Goal: Use online tool/utility: Utilize a website feature to perform a specific function

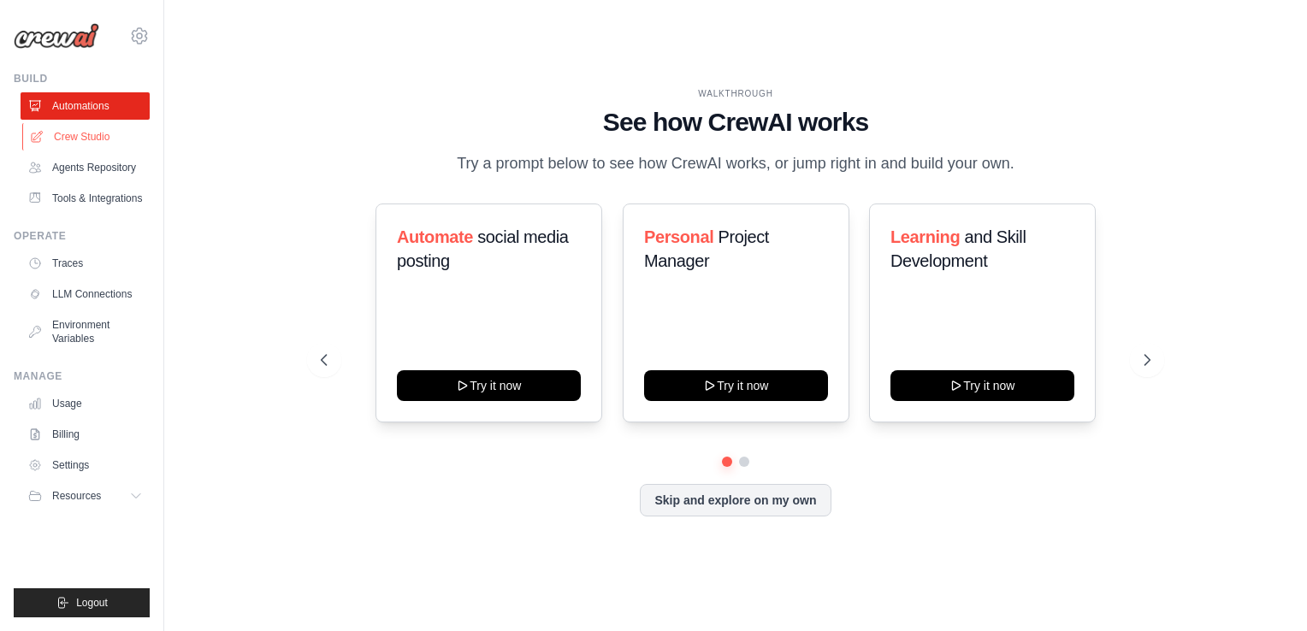
click at [79, 130] on link "Crew Studio" at bounding box center [86, 136] width 129 height 27
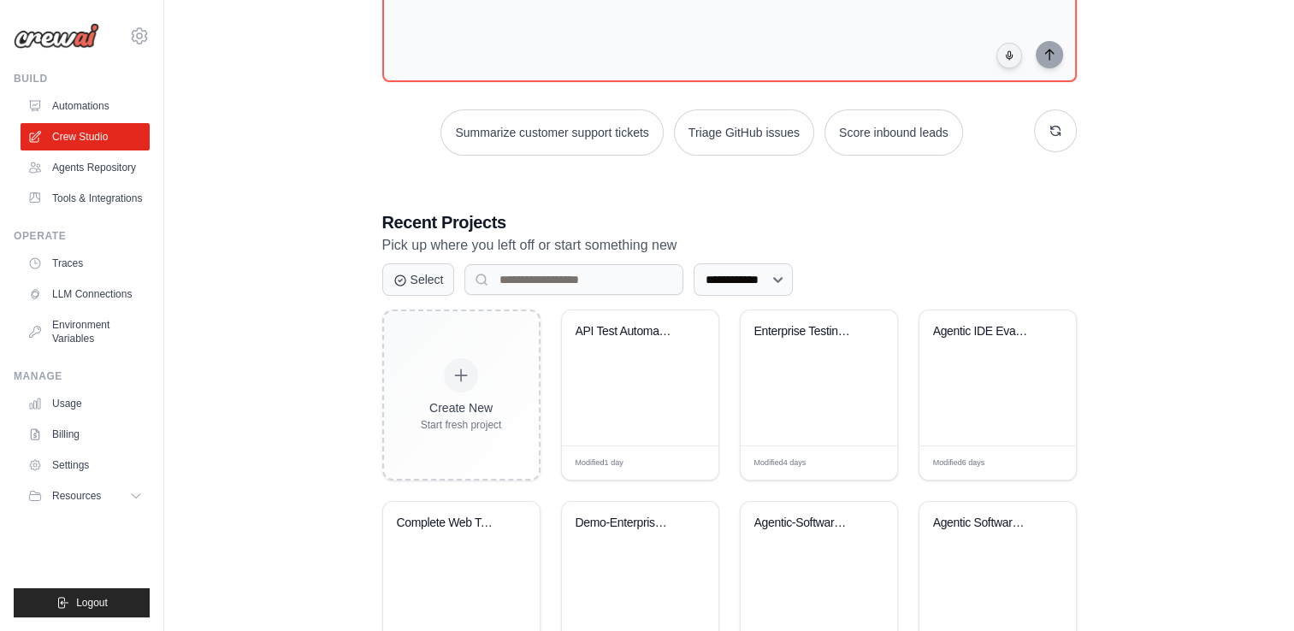
scroll to position [171, 0]
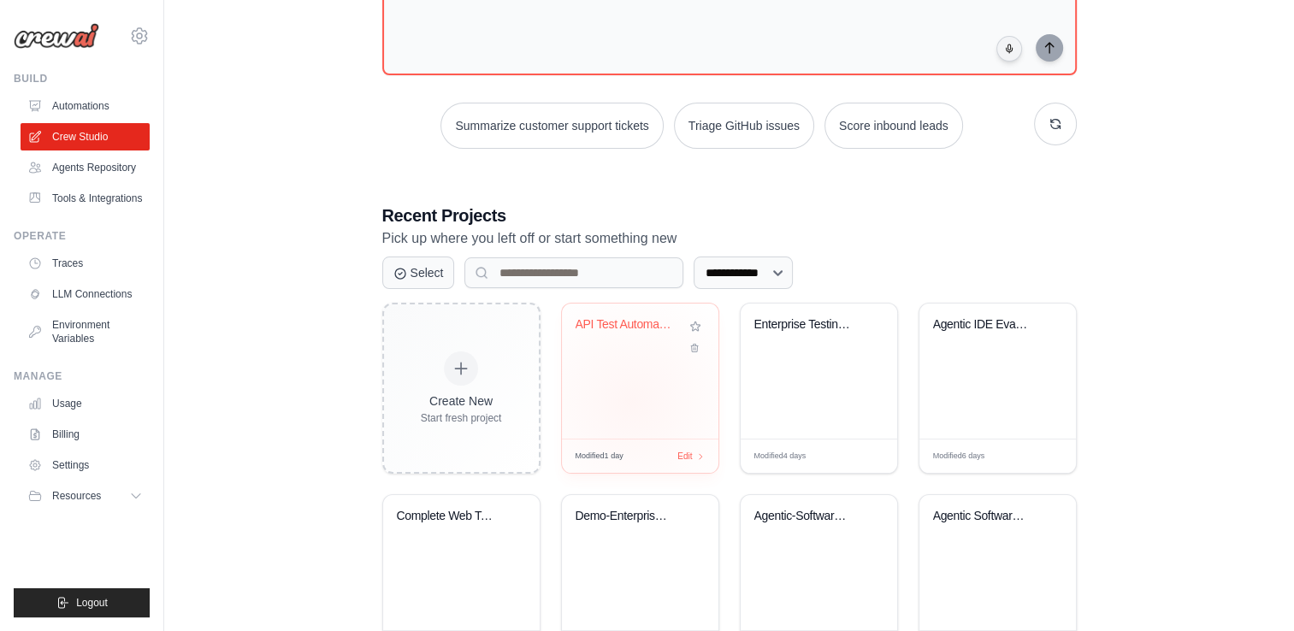
click at [631, 401] on div "API Test Automation with Office 365..." at bounding box center [640, 371] width 156 height 135
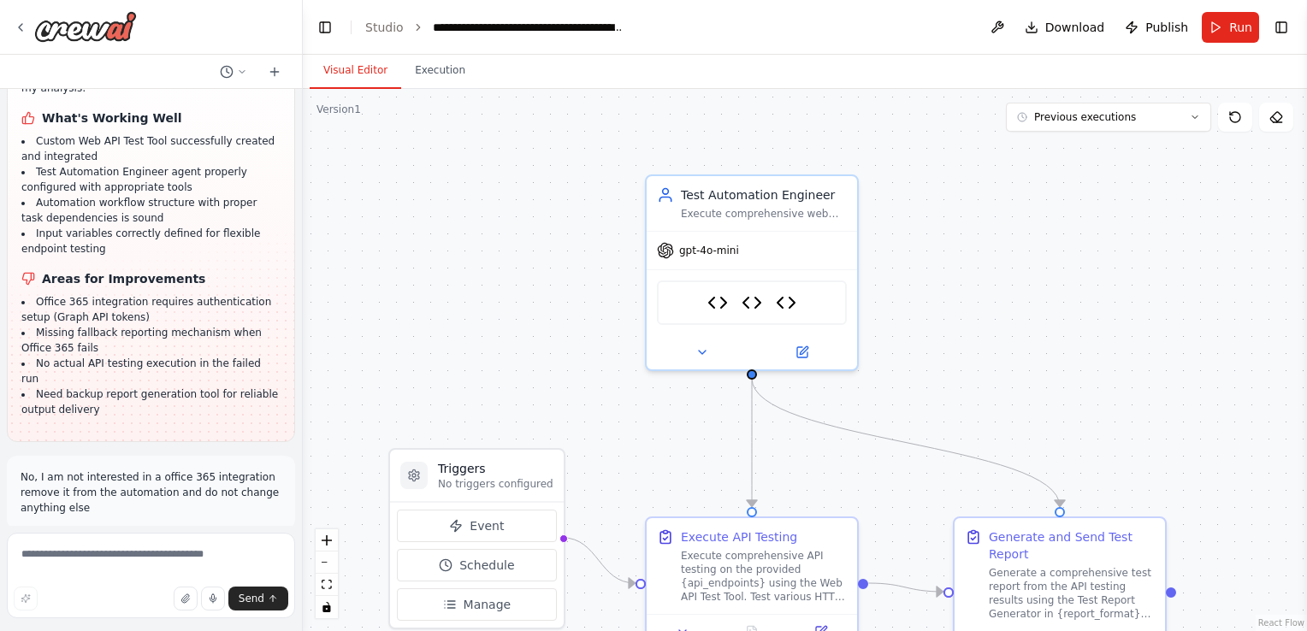
scroll to position [5718, 0]
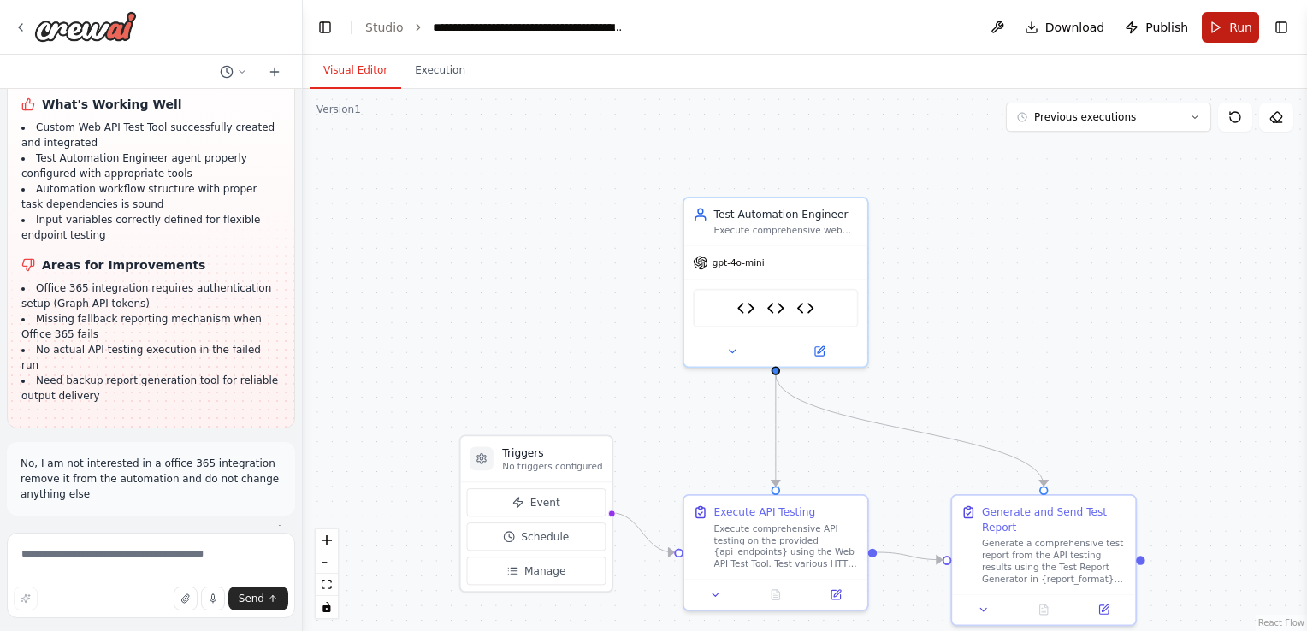
click at [1224, 24] on button "Run" at bounding box center [1229, 27] width 57 height 31
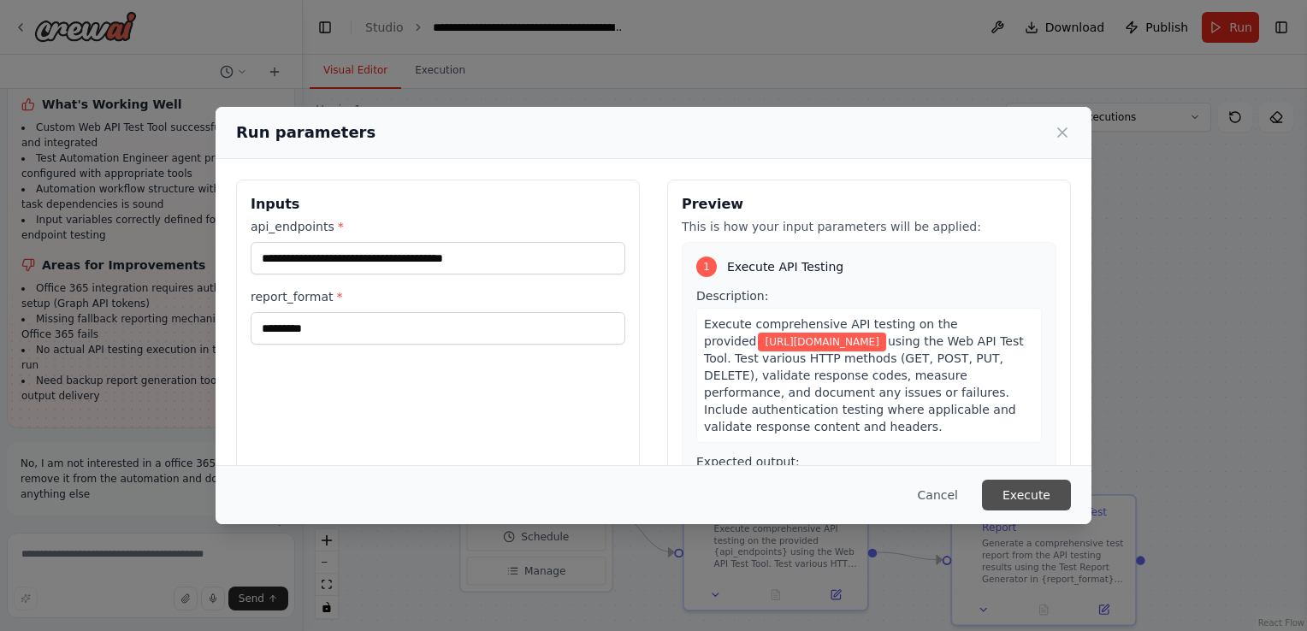
click at [1033, 498] on button "Execute" at bounding box center [1026, 495] width 89 height 31
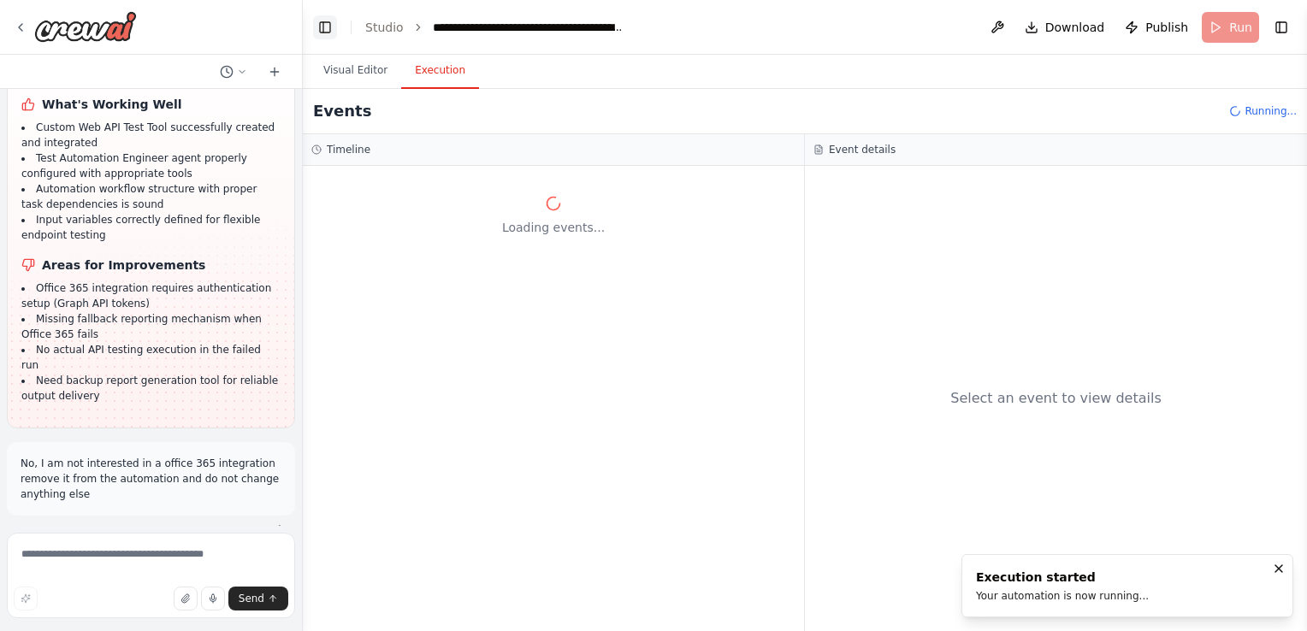
click at [330, 22] on button "Toggle Left Sidebar" at bounding box center [325, 27] width 24 height 24
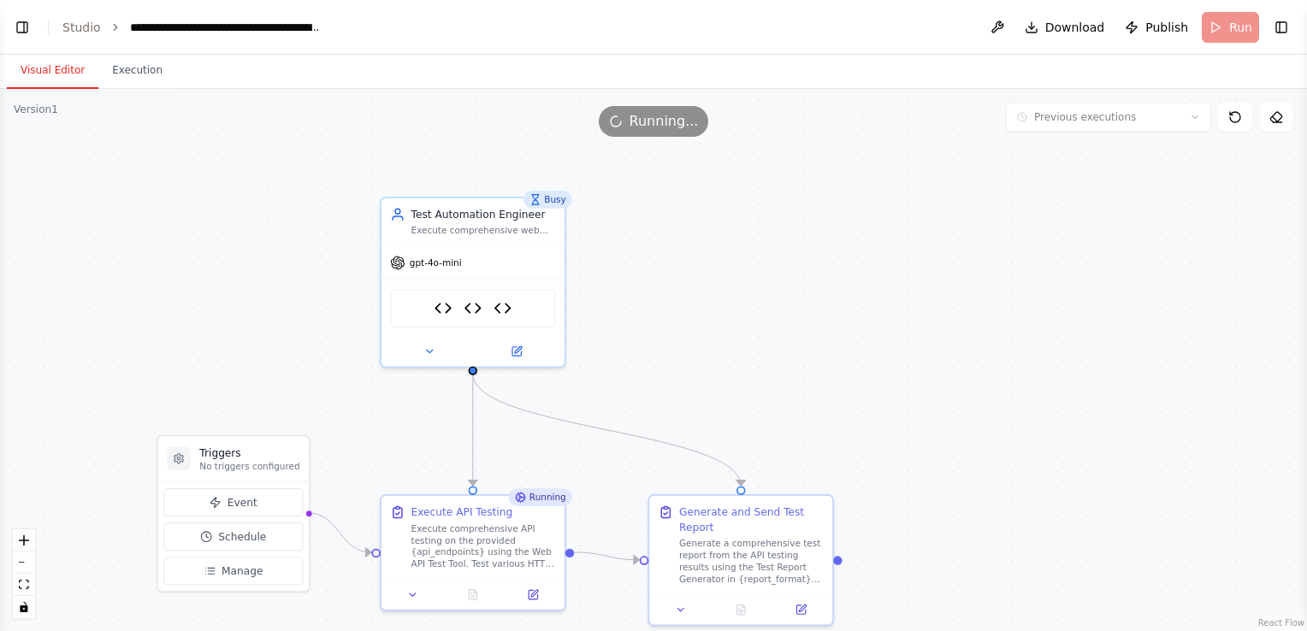
click at [62, 68] on button "Visual Editor" at bounding box center [52, 71] width 91 height 36
click at [20, 584] on icon "fit view" at bounding box center [24, 584] width 10 height 9
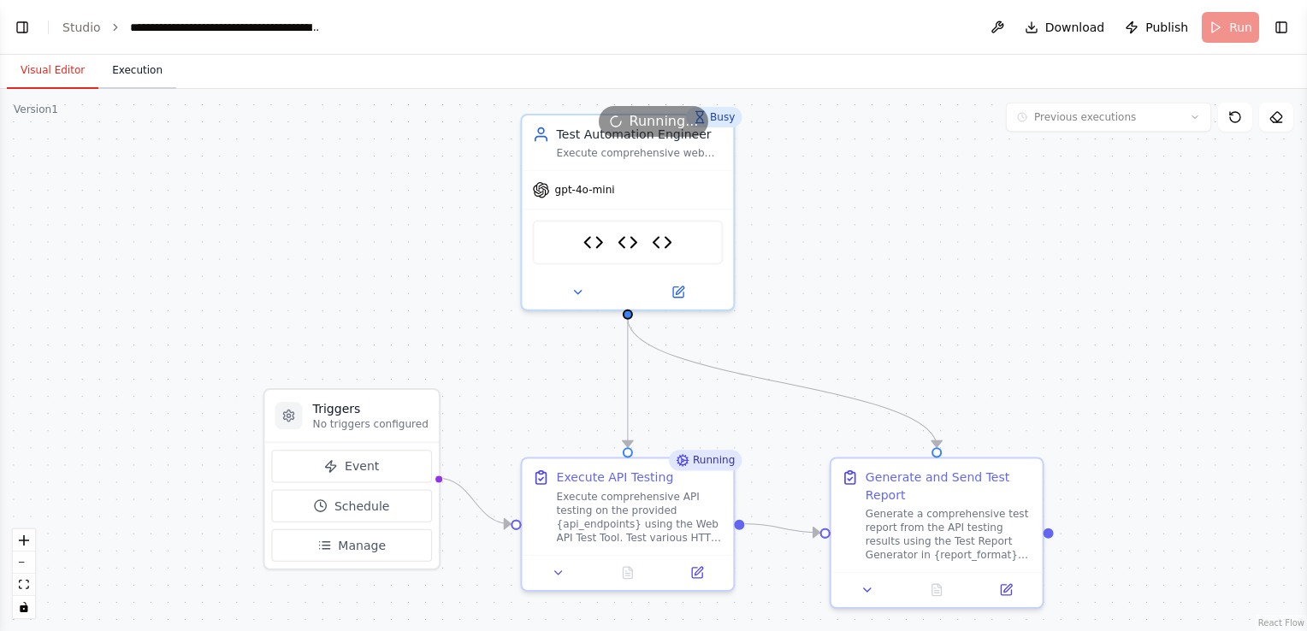
click at [152, 70] on button "Execution" at bounding box center [137, 71] width 78 height 36
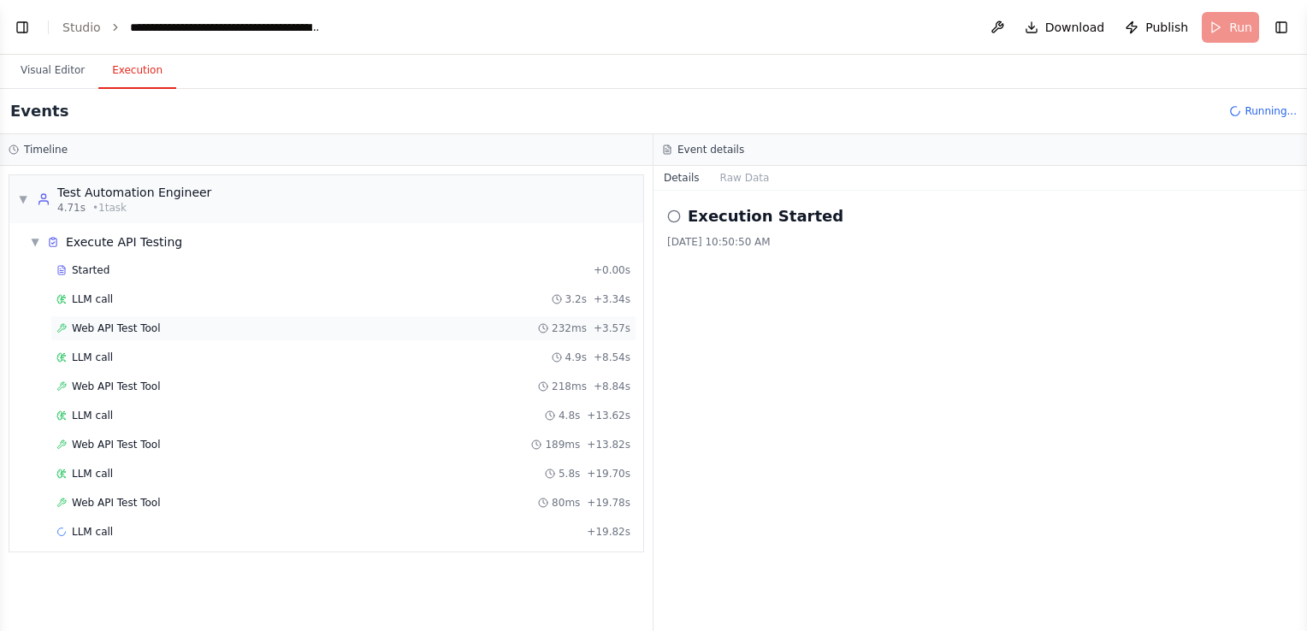
click at [99, 322] on span "Web API Test Tool" at bounding box center [116, 329] width 89 height 14
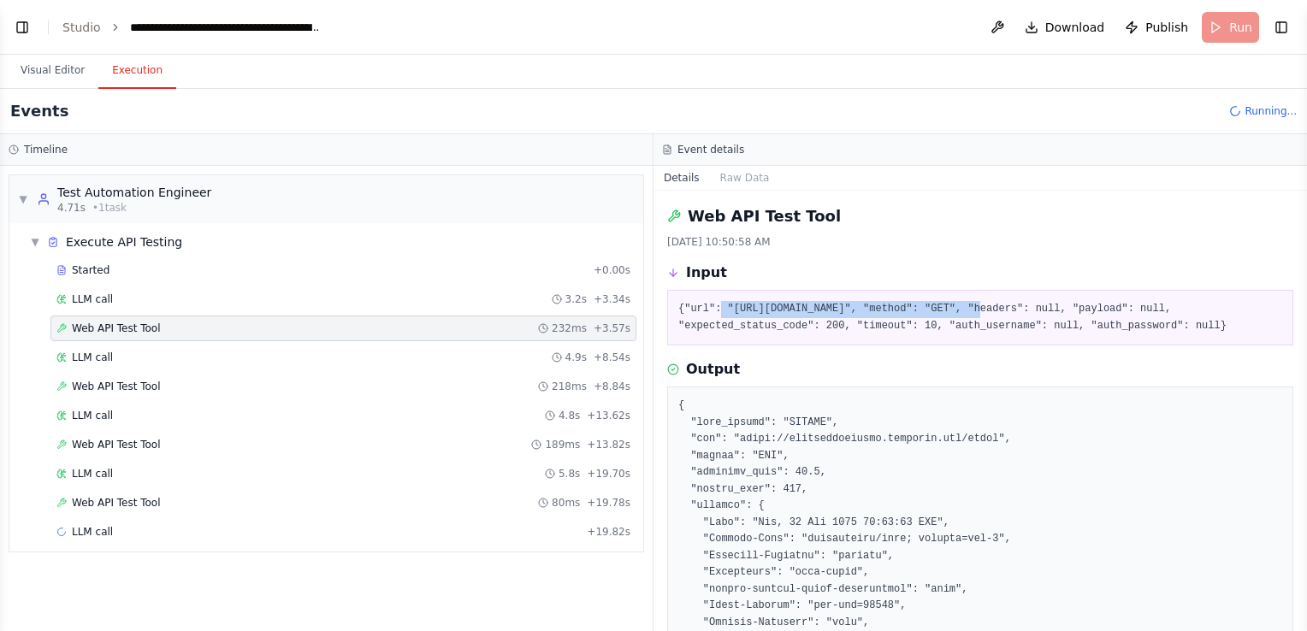
drag, startPoint x: 718, startPoint y: 314, endPoint x: 953, endPoint y: 306, distance: 234.4
click at [953, 306] on pre "{"url": "https://jsonplaceholder.typicode.com/posts", "method": "GET", "headers…" at bounding box center [980, 317] width 604 height 33
click at [155, 272] on div "Started" at bounding box center [321, 270] width 530 height 14
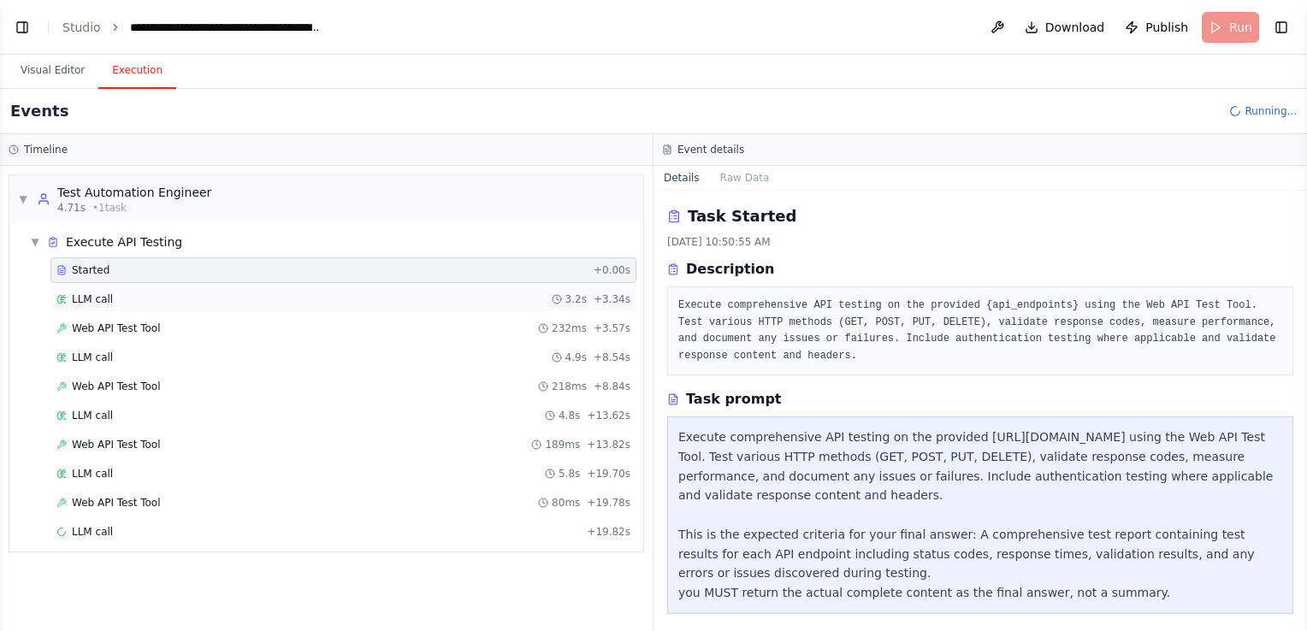
click at [152, 296] on div "LLM call 3.2s + 3.34s" at bounding box center [343, 299] width 574 height 14
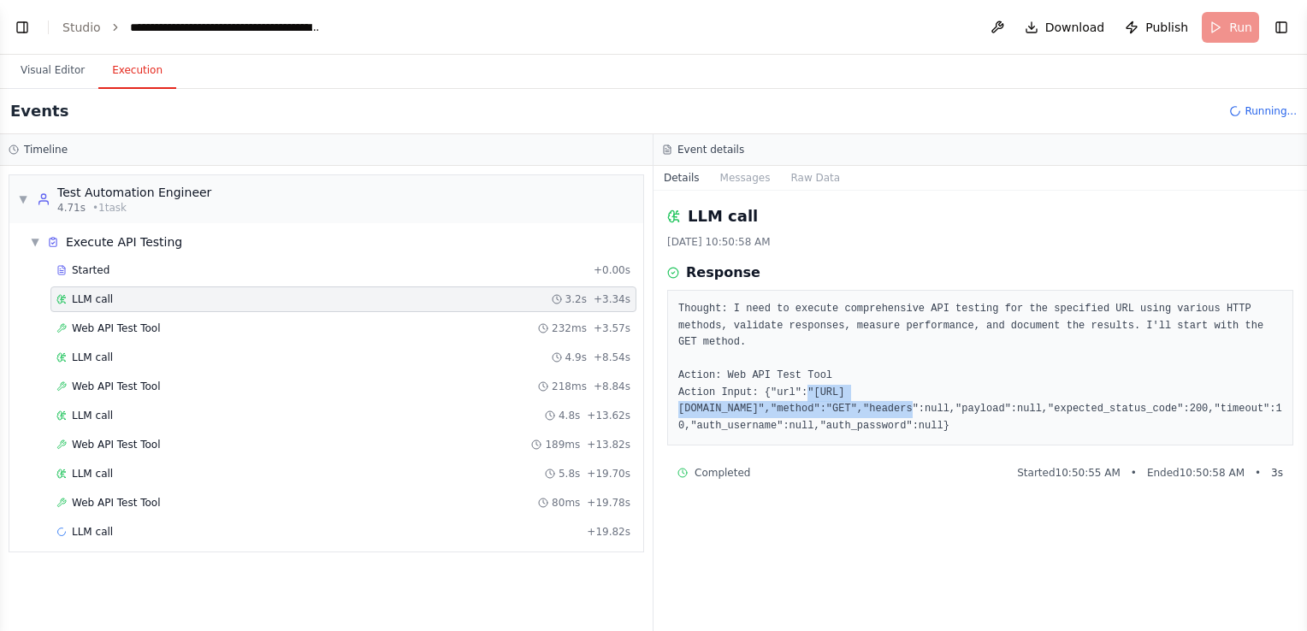
drag, startPoint x: 719, startPoint y: 392, endPoint x: 968, endPoint y: 391, distance: 248.8
click at [968, 391] on pre "Thought: I need to execute comprehensive API testing for the specified URL usin…" at bounding box center [980, 367] width 604 height 133
click at [160, 432] on div "Web API Test Tool 189ms + 13.82s" at bounding box center [343, 445] width 586 height 26
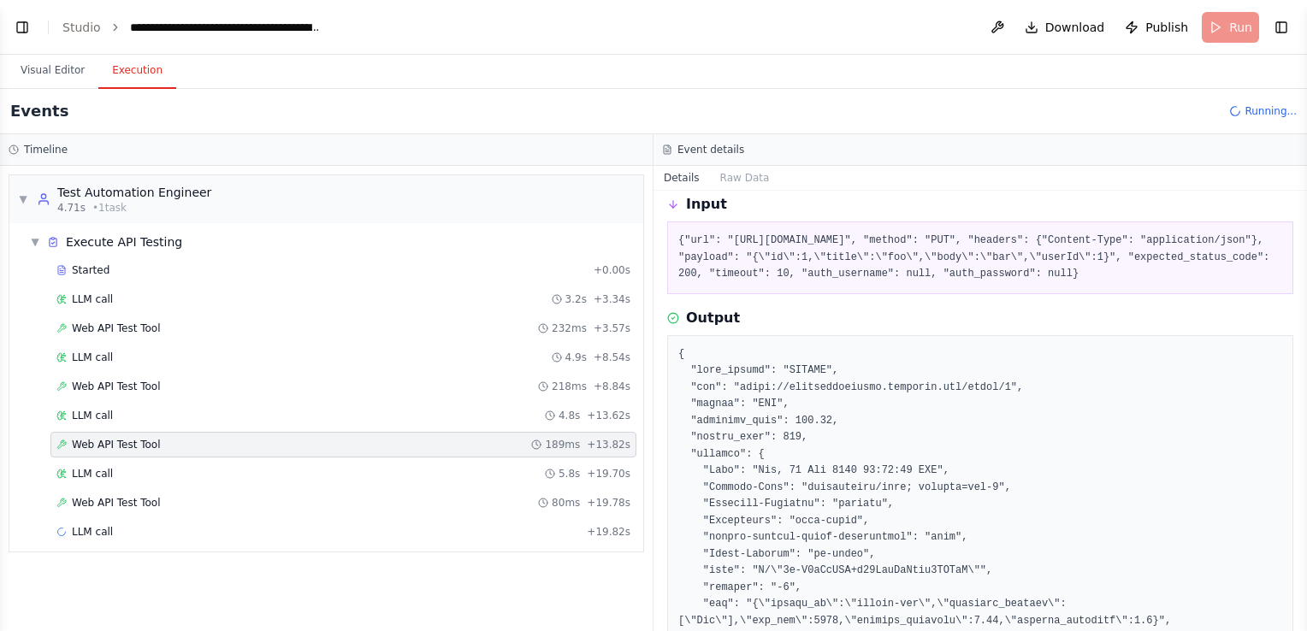
scroll to position [86, 0]
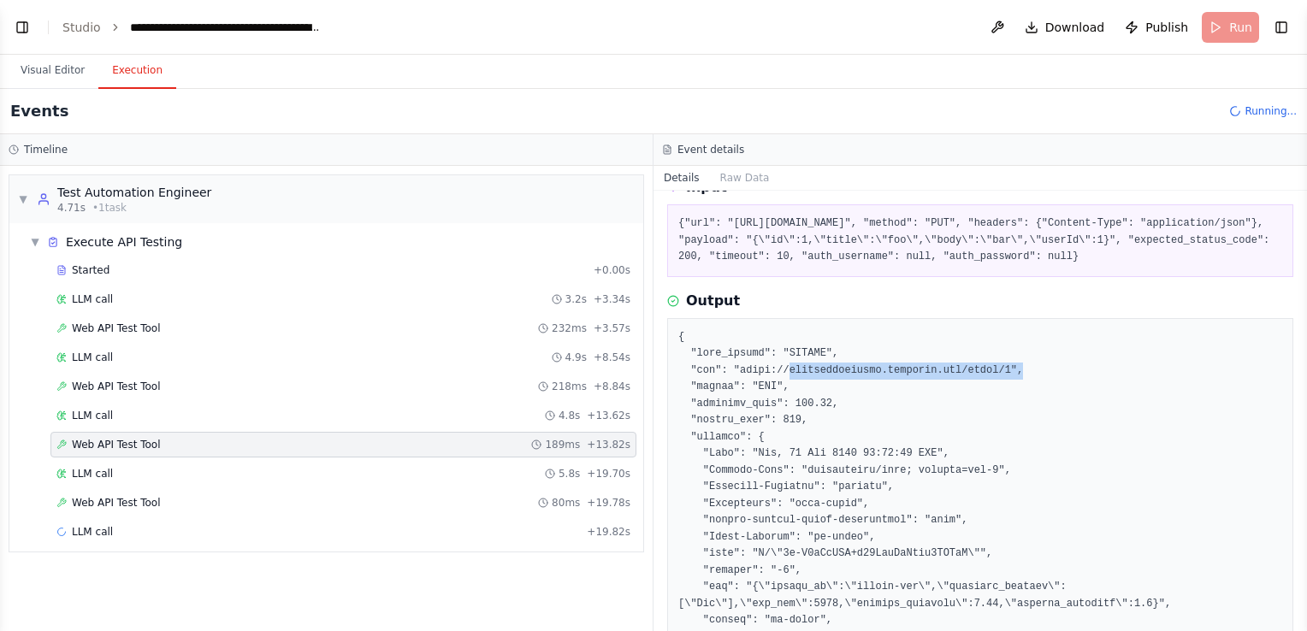
drag, startPoint x: 781, startPoint y: 373, endPoint x: 1002, endPoint y: 368, distance: 221.5
drag, startPoint x: 807, startPoint y: 400, endPoint x: 835, endPoint y: 399, distance: 27.4
drag, startPoint x: 706, startPoint y: 388, endPoint x: 782, endPoint y: 389, distance: 75.3
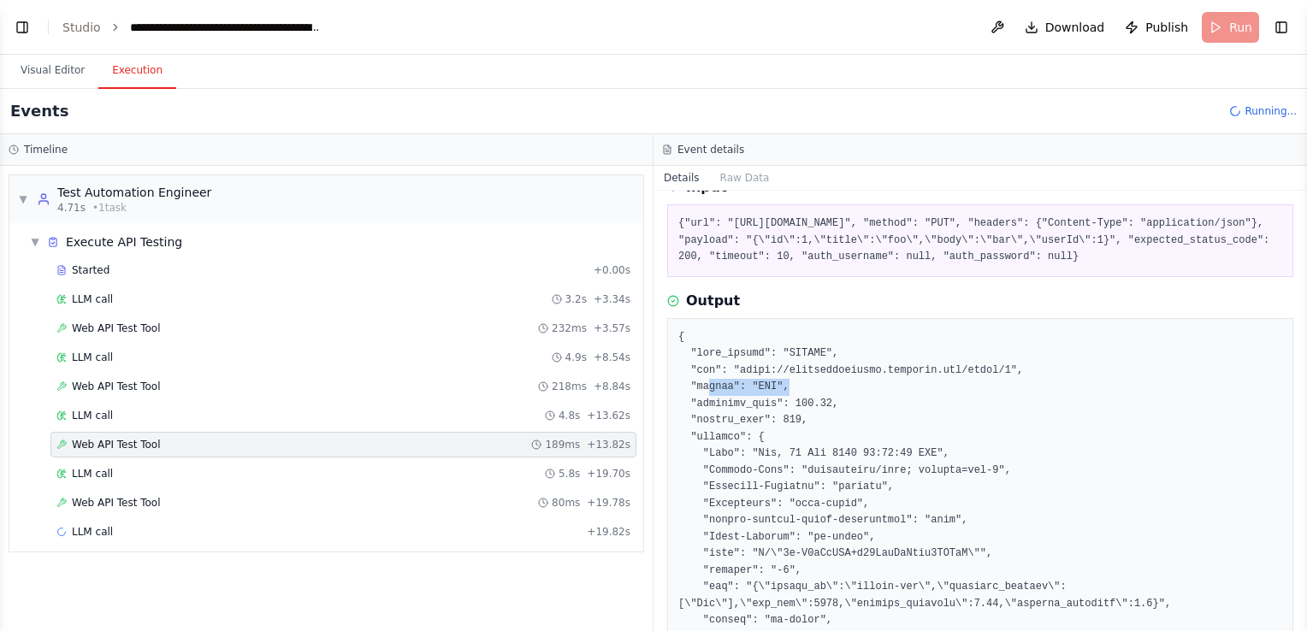
drag, startPoint x: 782, startPoint y: 389, endPoint x: 797, endPoint y: 422, distance: 36.7
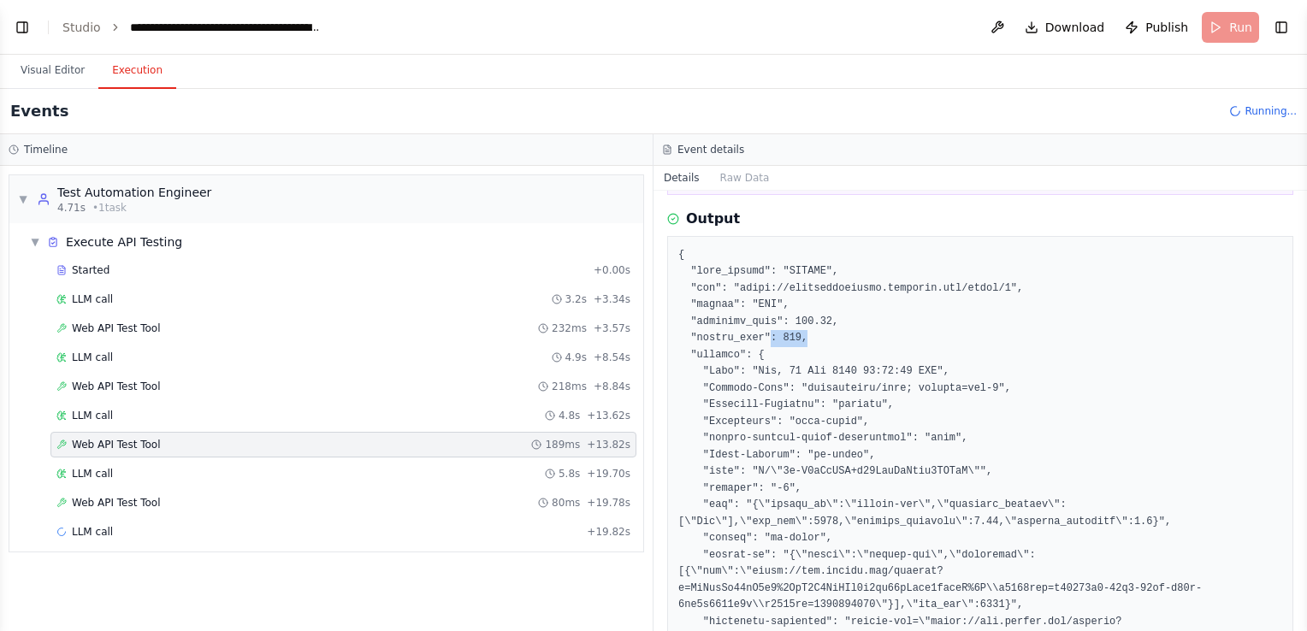
scroll to position [171, 0]
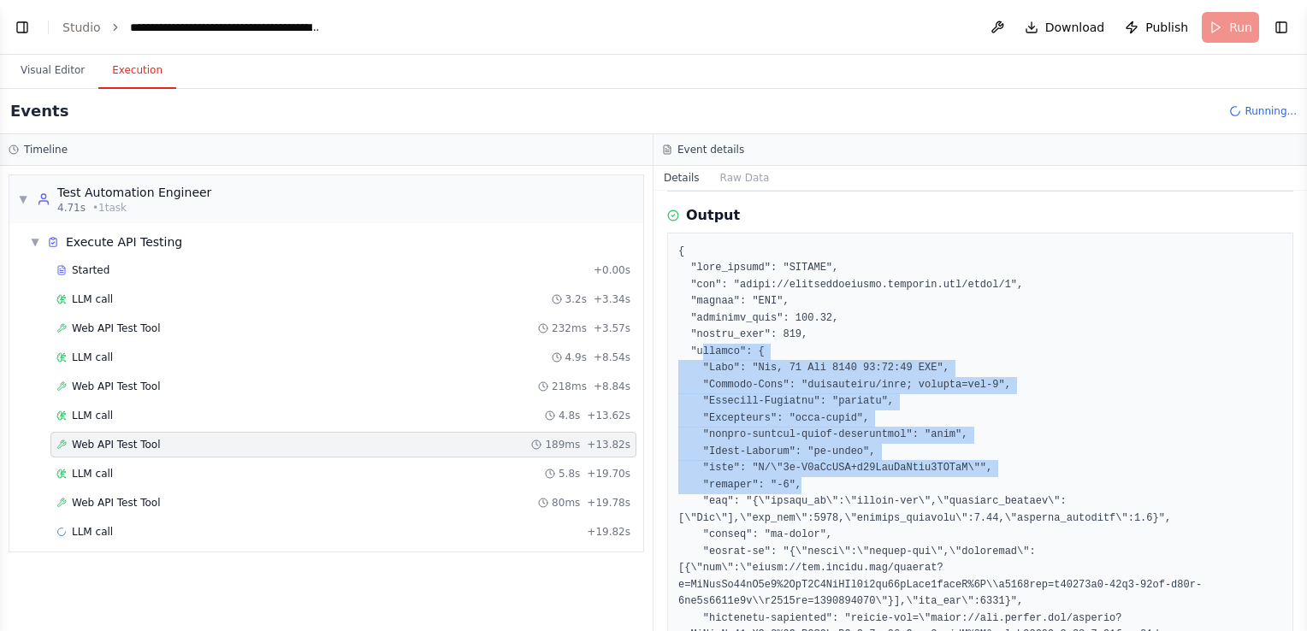
drag, startPoint x: 699, startPoint y: 351, endPoint x: 800, endPoint y: 485, distance: 167.9
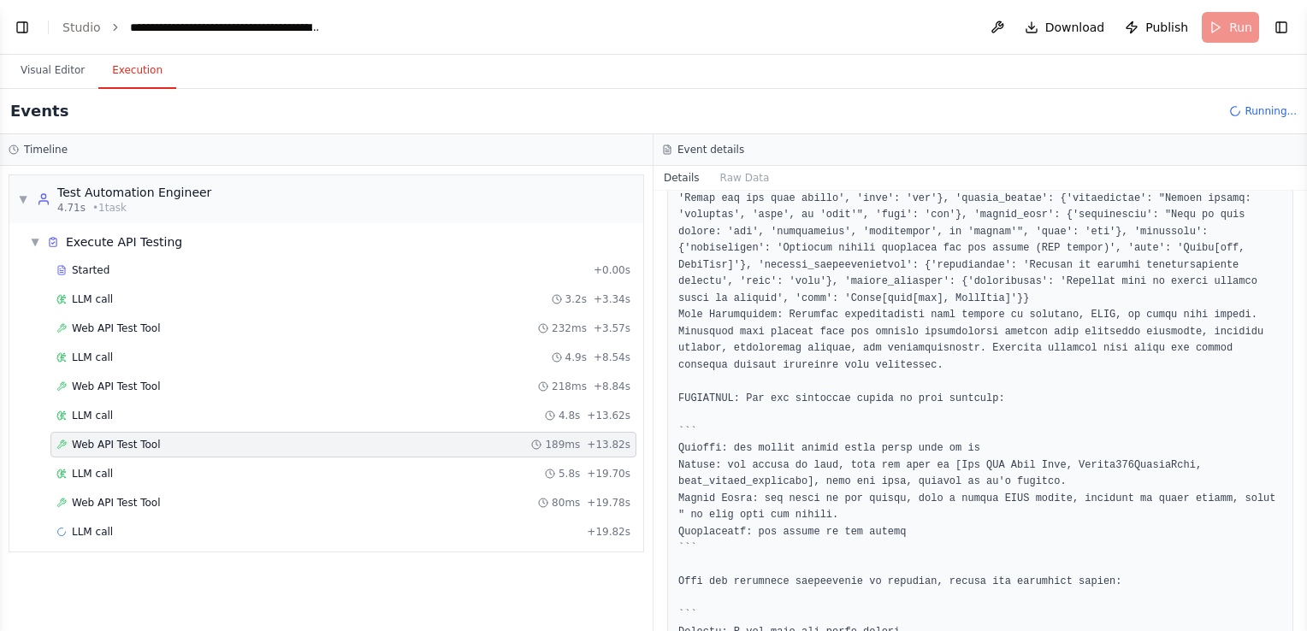
scroll to position [1659, 0]
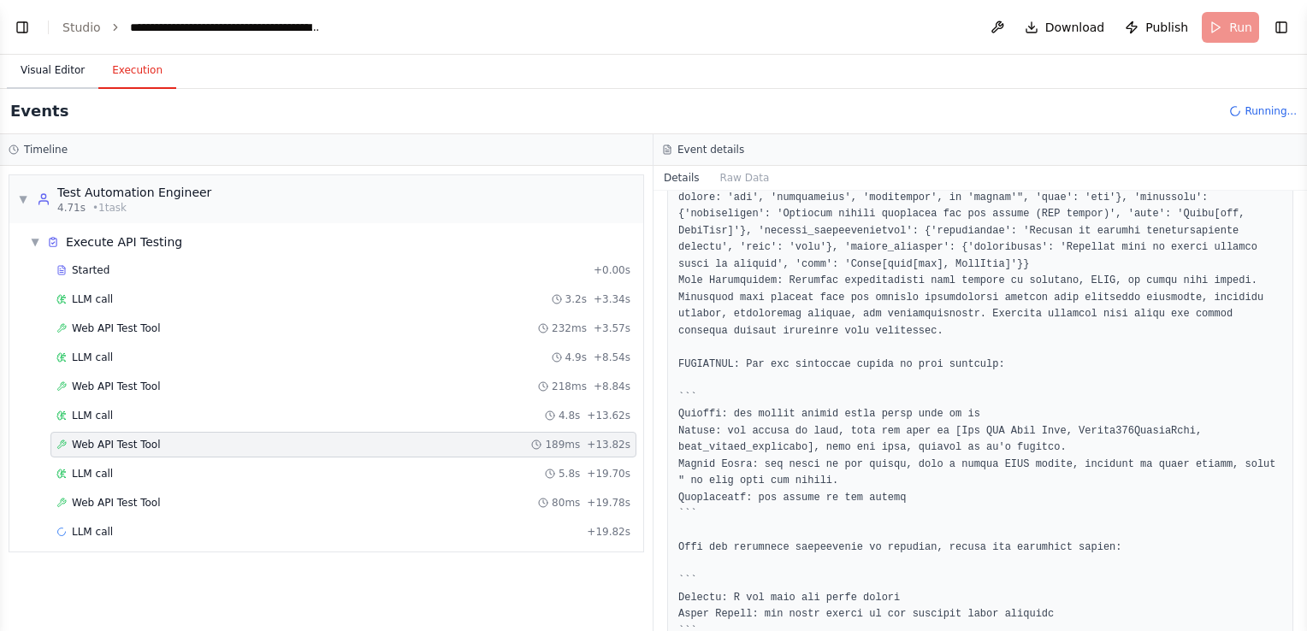
click at [51, 67] on button "Visual Editor" at bounding box center [52, 71] width 91 height 36
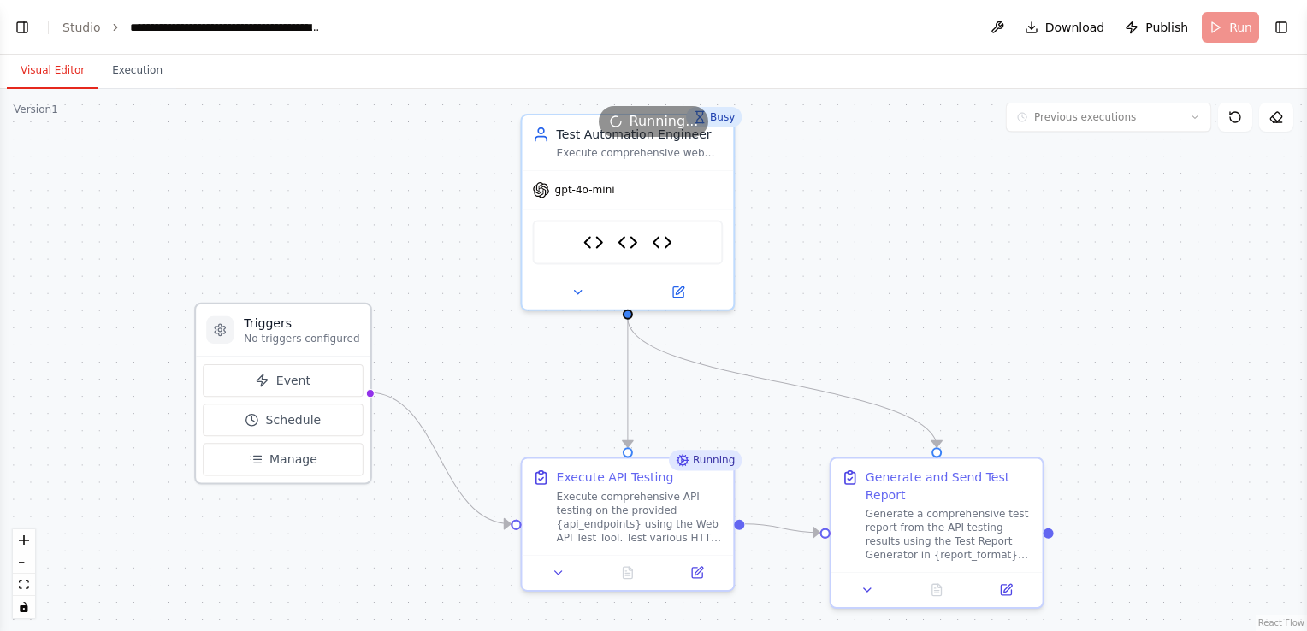
drag, startPoint x: 416, startPoint y: 419, endPoint x: 346, endPoint y: 333, distance: 110.6
click at [346, 333] on p "No triggers configured" at bounding box center [301, 339] width 115 height 14
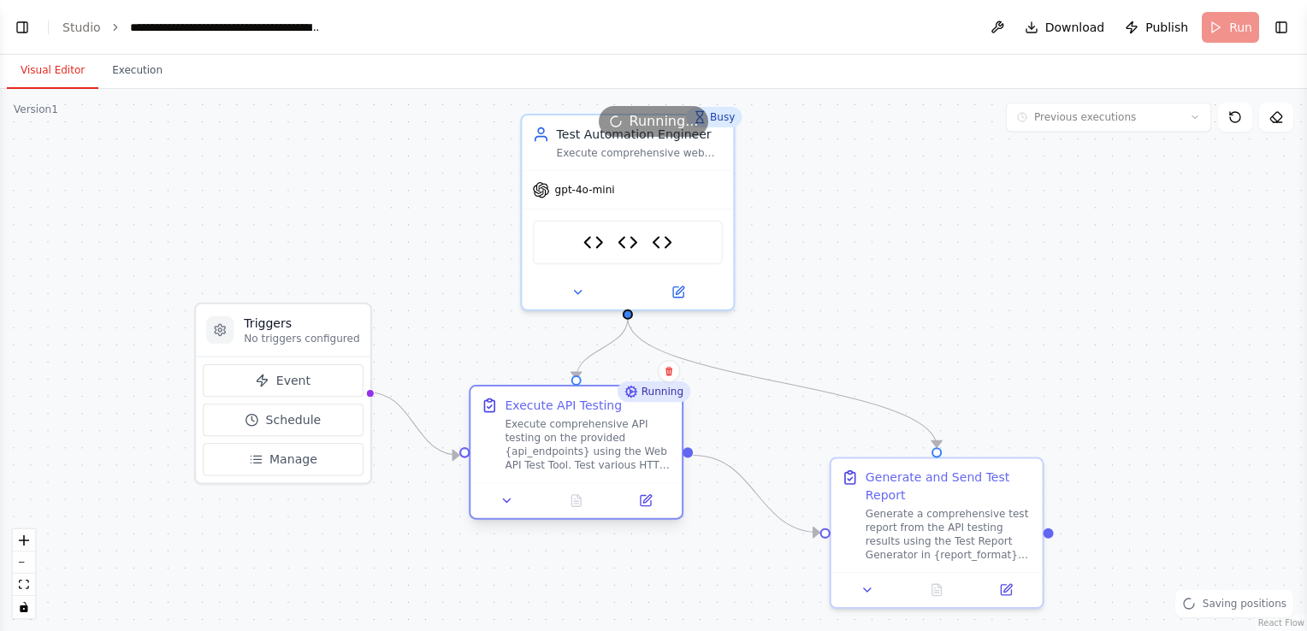
drag, startPoint x: 570, startPoint y: 489, endPoint x: 520, endPoint y: 421, distance: 85.0
click at [520, 421] on div "Execute comprehensive API testing on the provided {api_endpoints} using the Web…" at bounding box center [588, 444] width 167 height 55
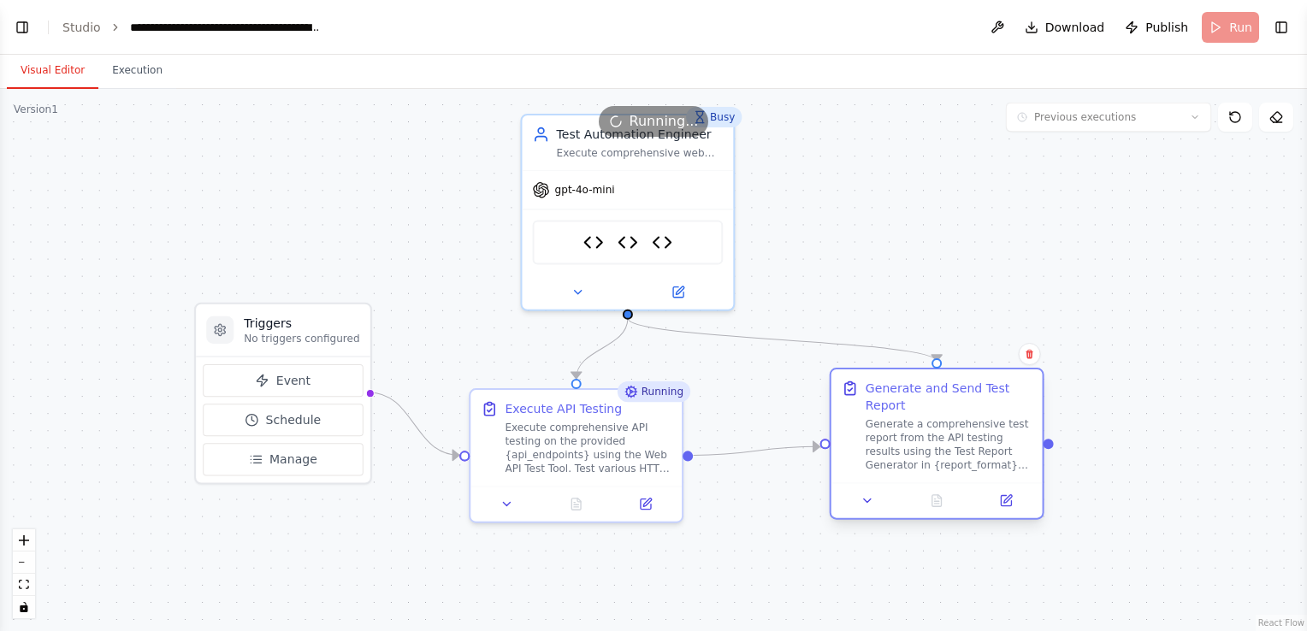
drag, startPoint x: 954, startPoint y: 482, endPoint x: 957, endPoint y: 401, distance: 81.3
click at [957, 401] on div "Generate and Send Test Report" at bounding box center [948, 397] width 167 height 34
click at [574, 508] on button at bounding box center [576, 501] width 73 height 21
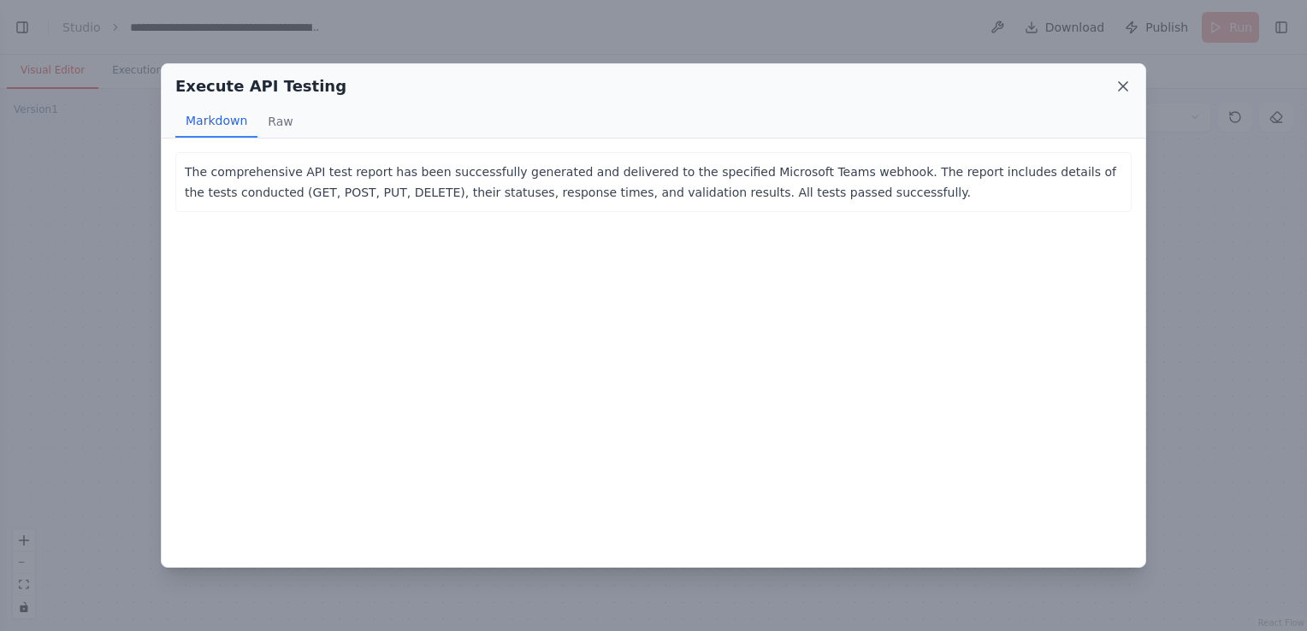
click at [1127, 82] on icon at bounding box center [1122, 86] width 9 height 9
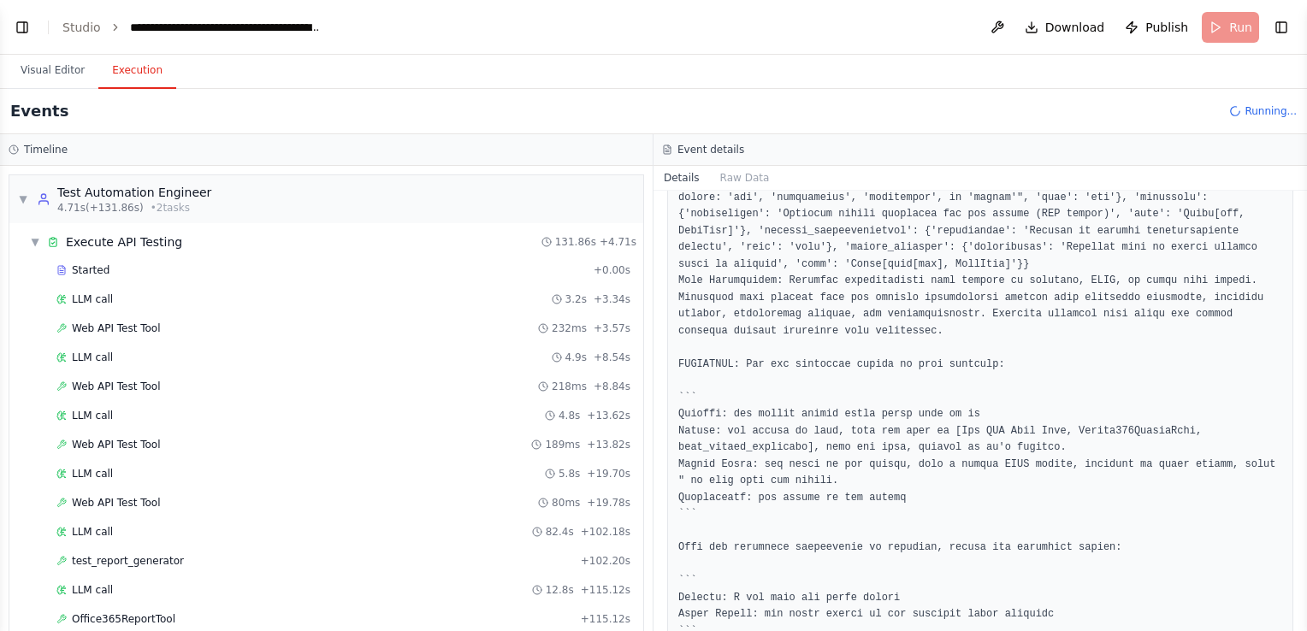
click at [150, 65] on button "Execution" at bounding box center [137, 71] width 78 height 36
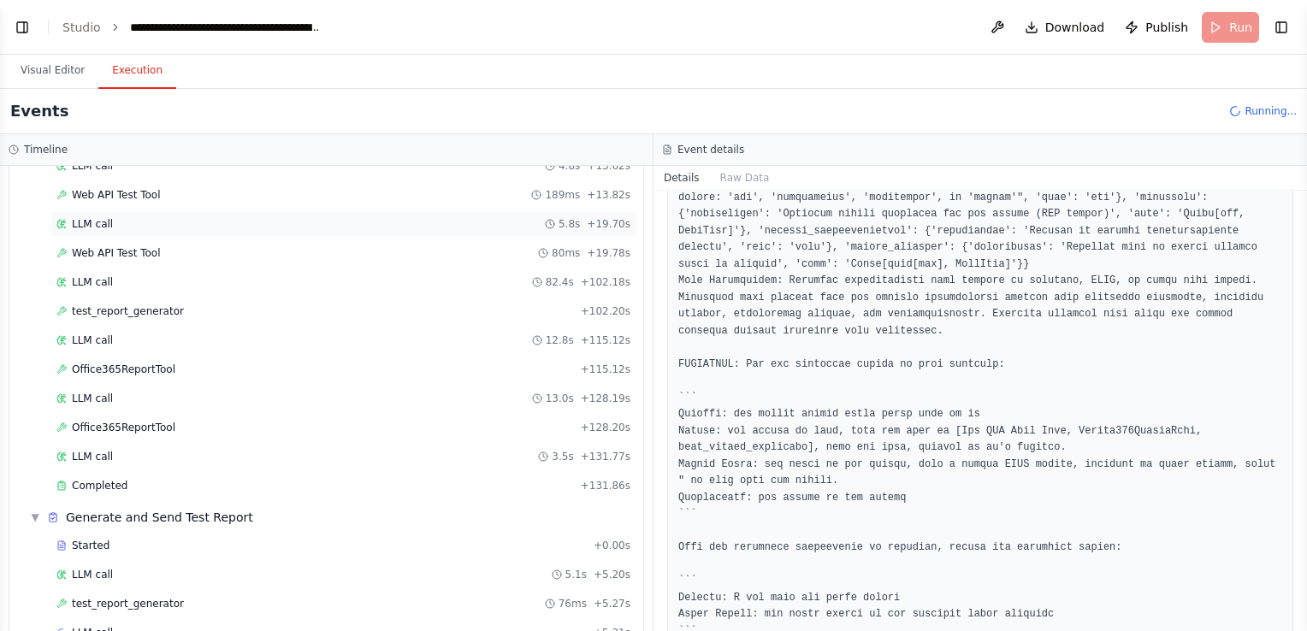
scroll to position [282, 0]
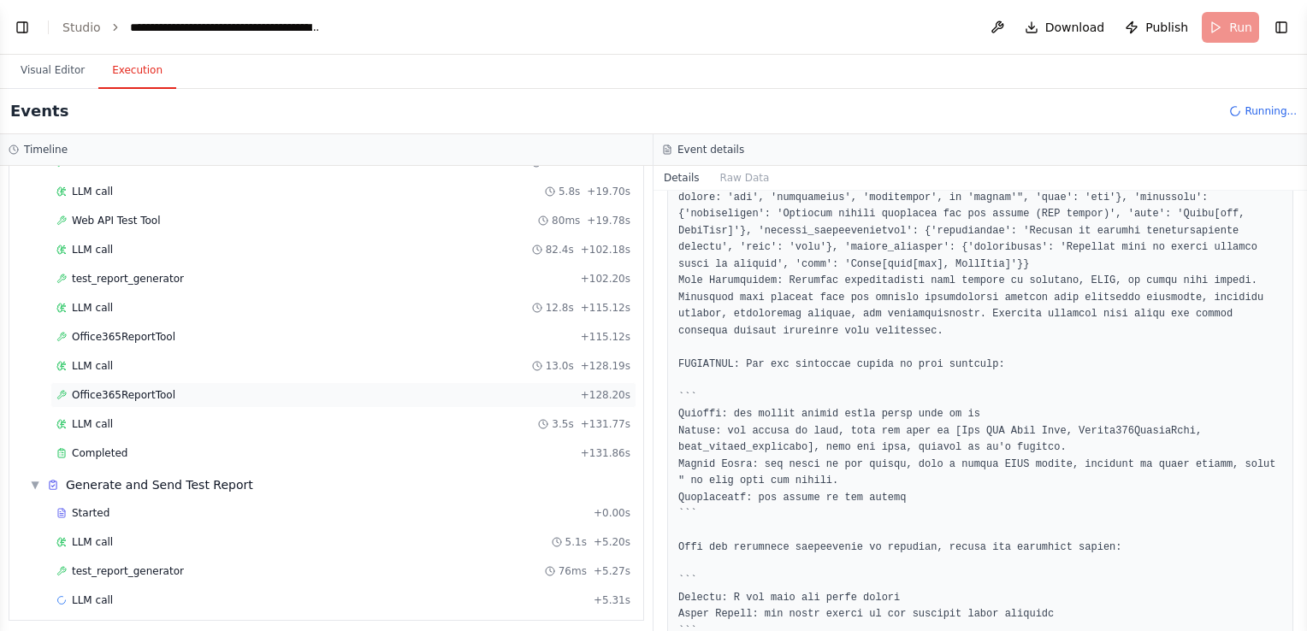
click at [123, 388] on span "Office365ReportTool" at bounding box center [123, 395] width 103 height 14
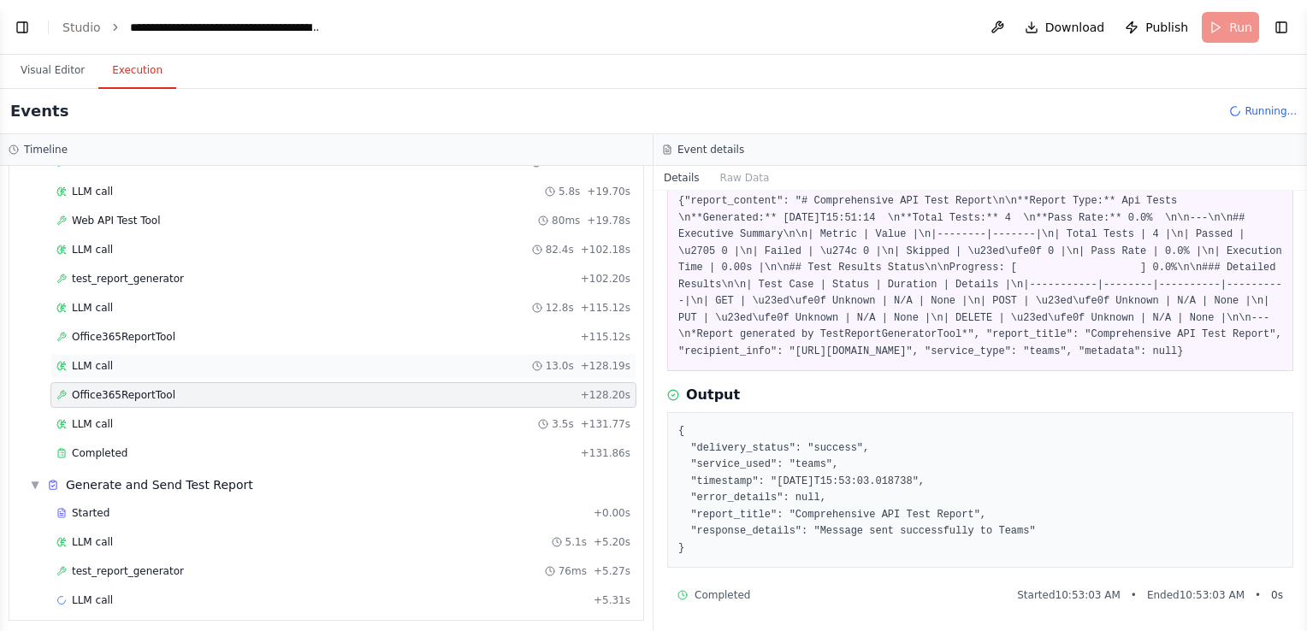
click at [121, 359] on div "LLM call 13.0s + 128.19s" at bounding box center [343, 366] width 574 height 14
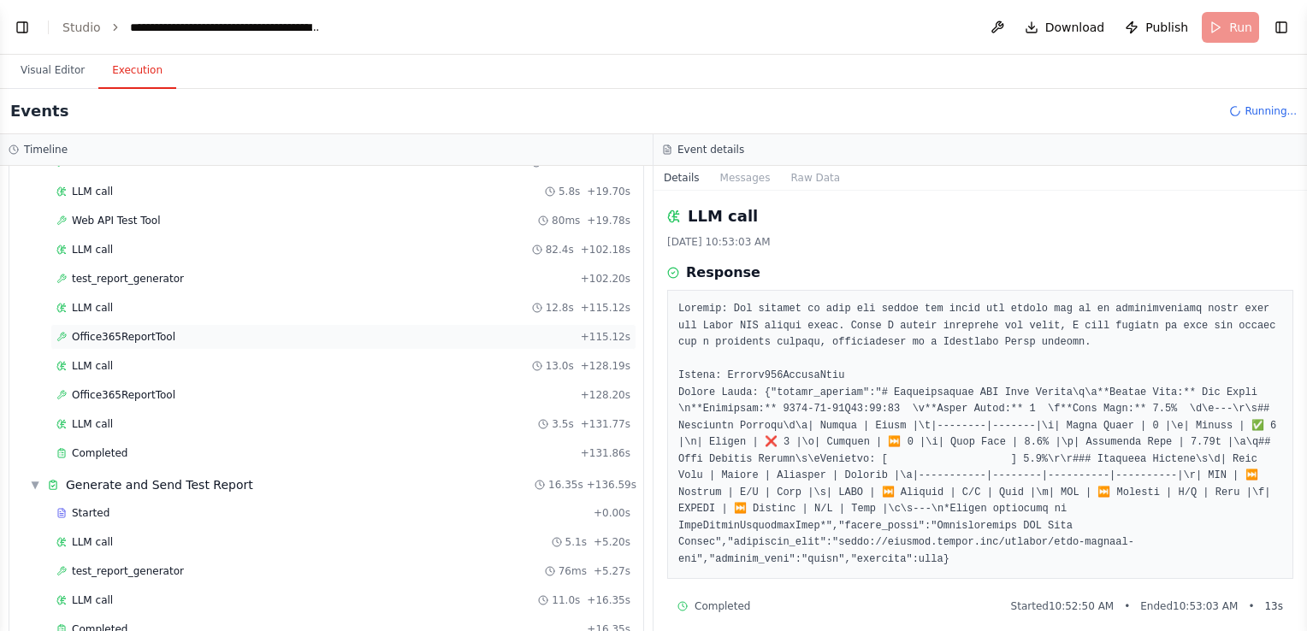
scroll to position [5869, 0]
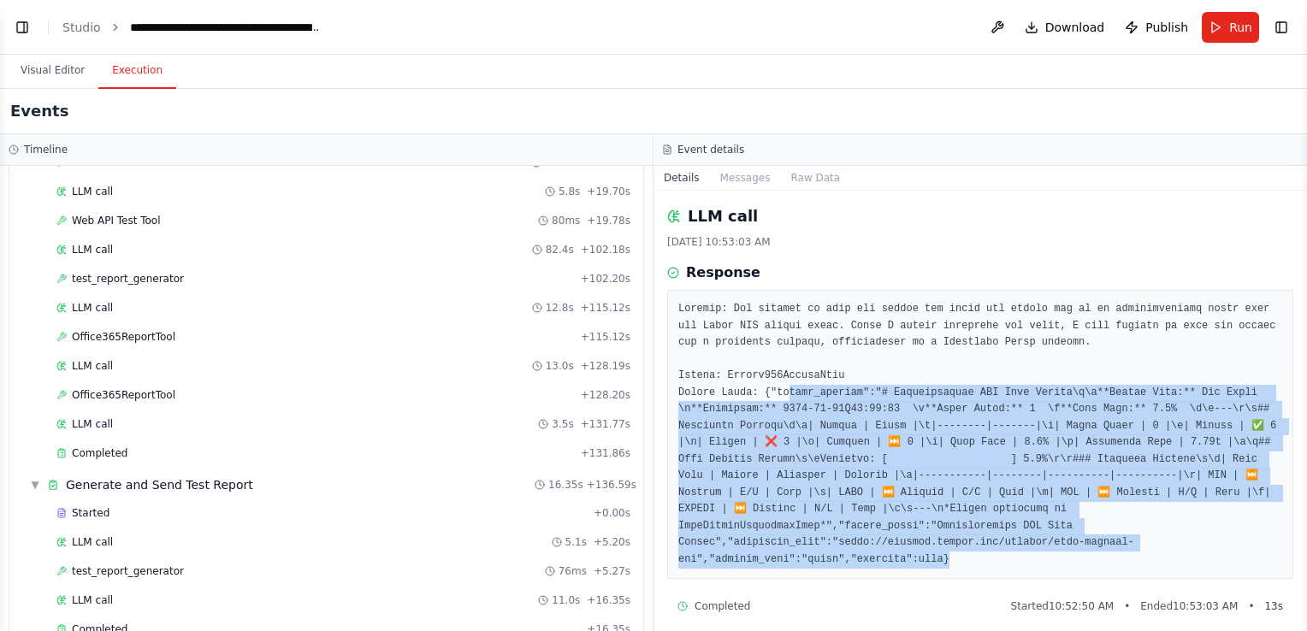
drag, startPoint x: 777, startPoint y: 391, endPoint x: 1091, endPoint y: 541, distance: 348.0
click at [1091, 541] on pre at bounding box center [980, 434] width 604 height 267
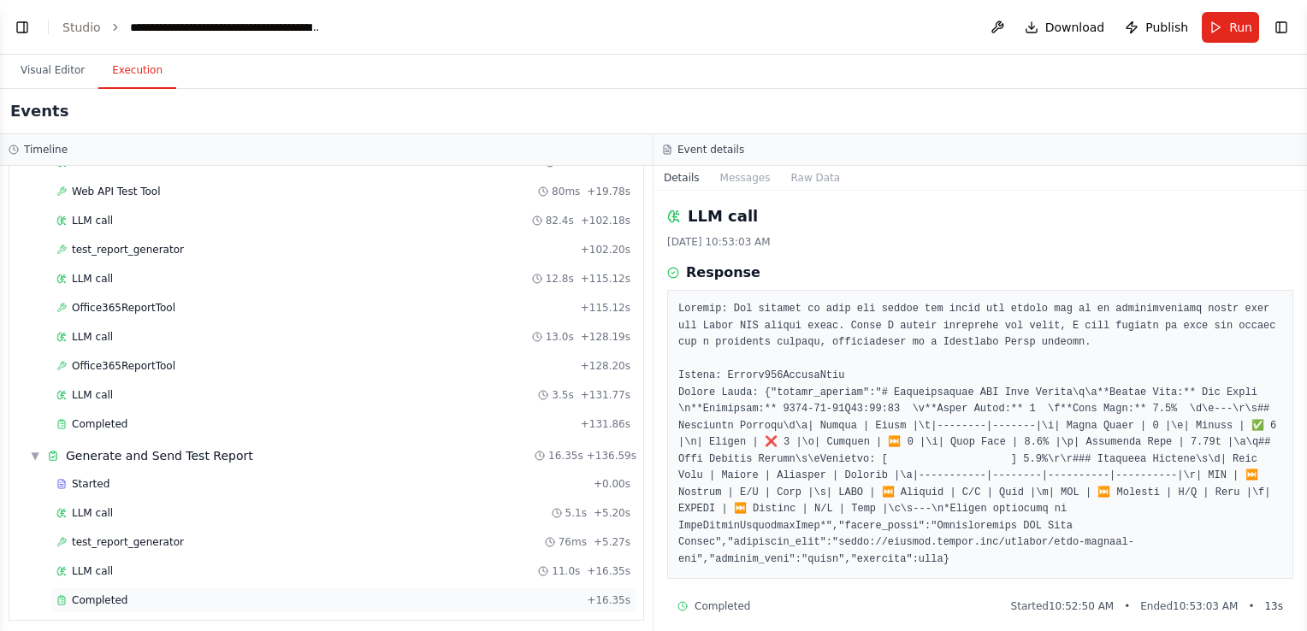
click at [117, 593] on span "Completed" at bounding box center [100, 600] width 56 height 14
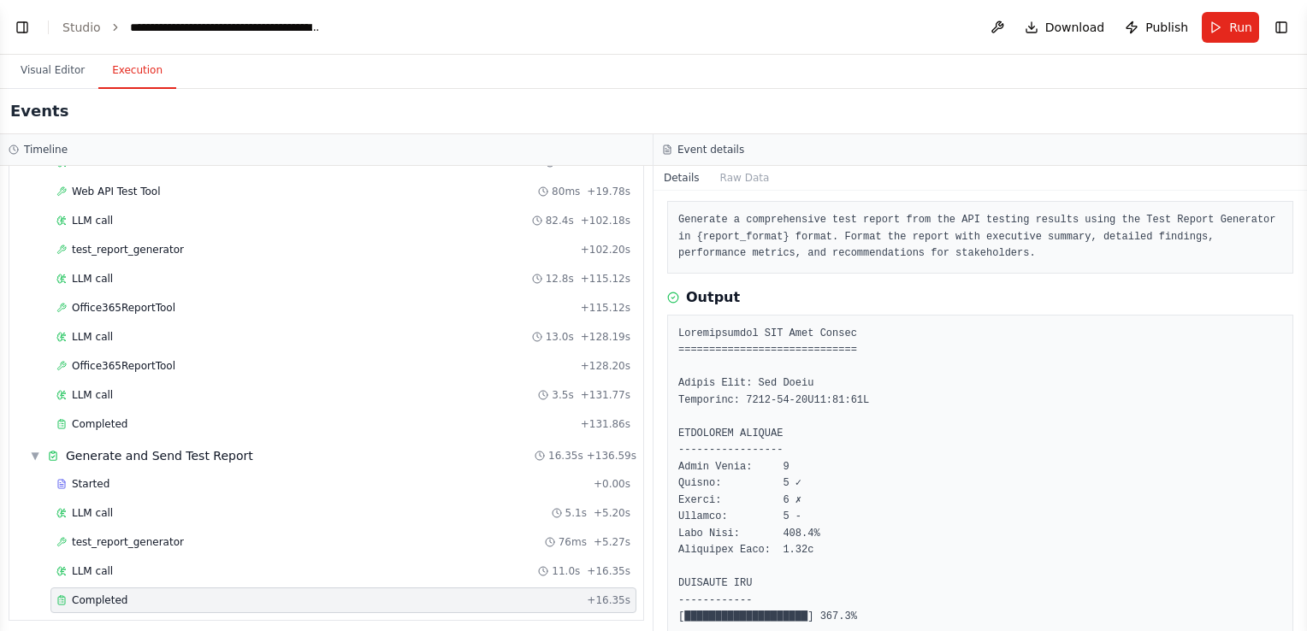
scroll to position [171, 0]
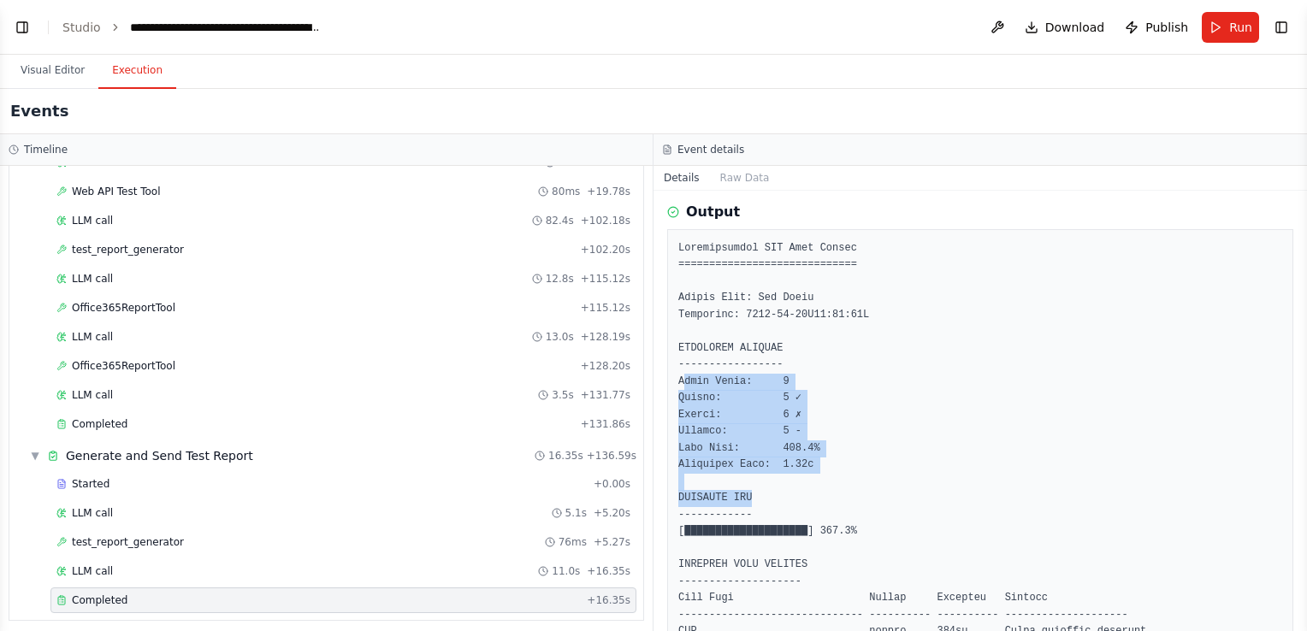
drag, startPoint x: 682, startPoint y: 373, endPoint x: 842, endPoint y: 489, distance: 197.7
drag, startPoint x: 842, startPoint y: 489, endPoint x: 1057, endPoint y: 413, distance: 227.7
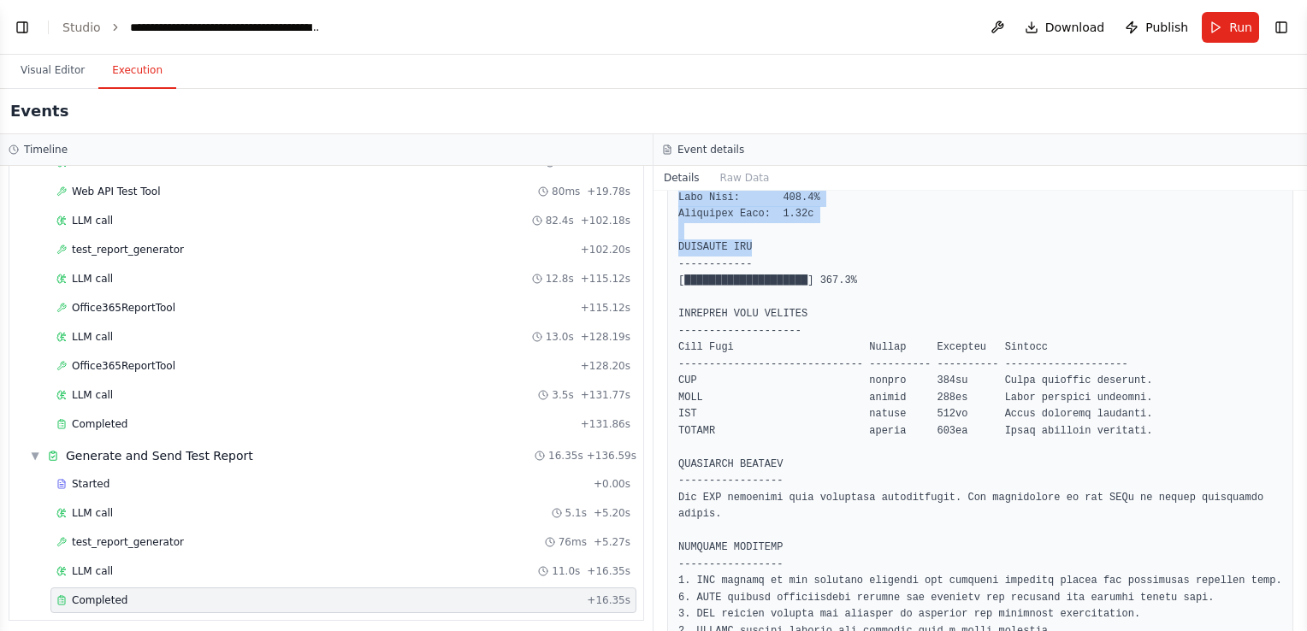
scroll to position [513, 0]
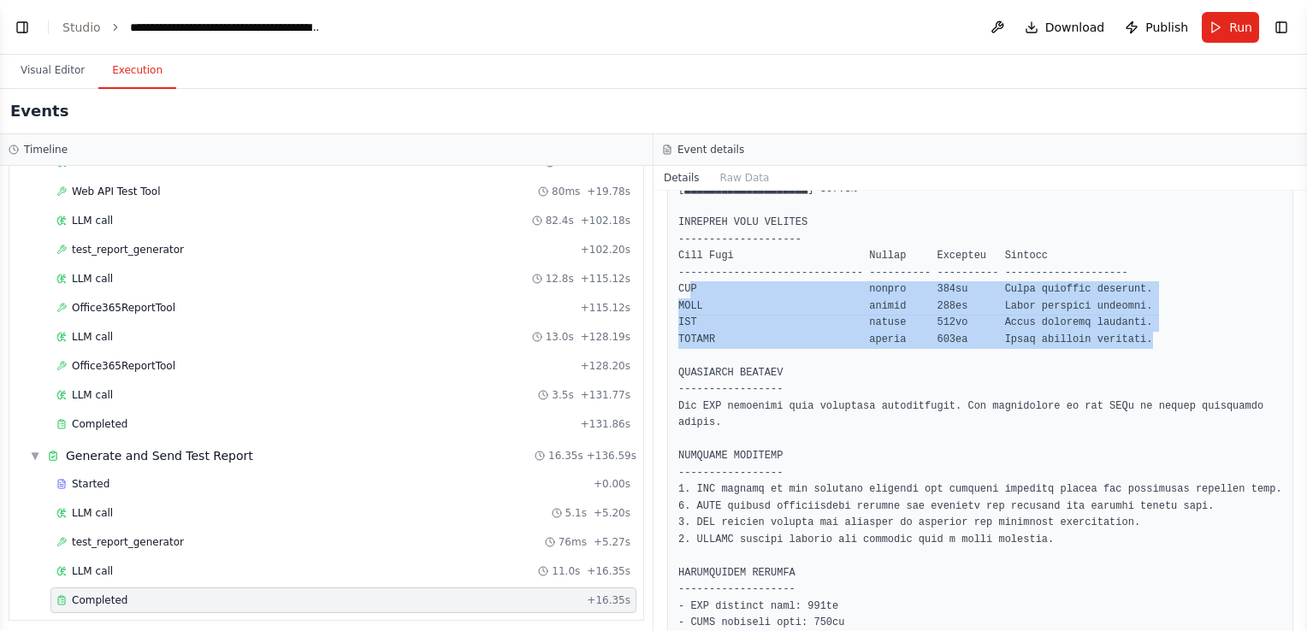
drag, startPoint x: 687, startPoint y: 292, endPoint x: 1146, endPoint y: 345, distance: 462.2
click at [1146, 345] on pre at bounding box center [980, 357] width 604 height 918
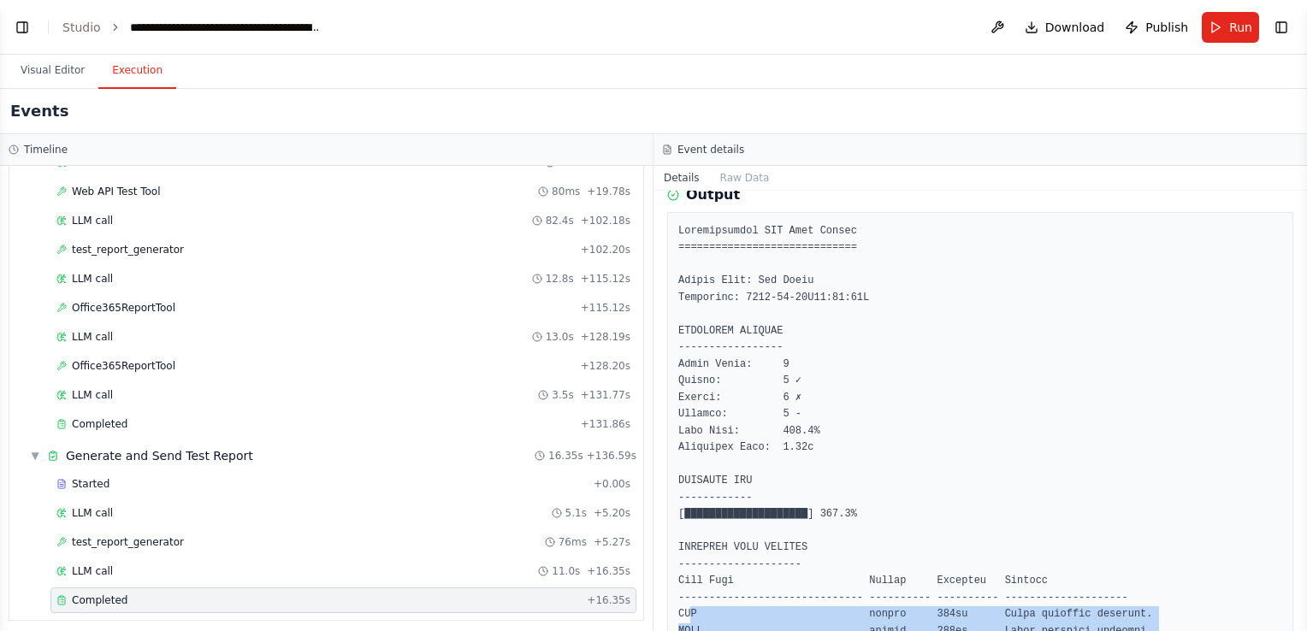
scroll to position [171, 0]
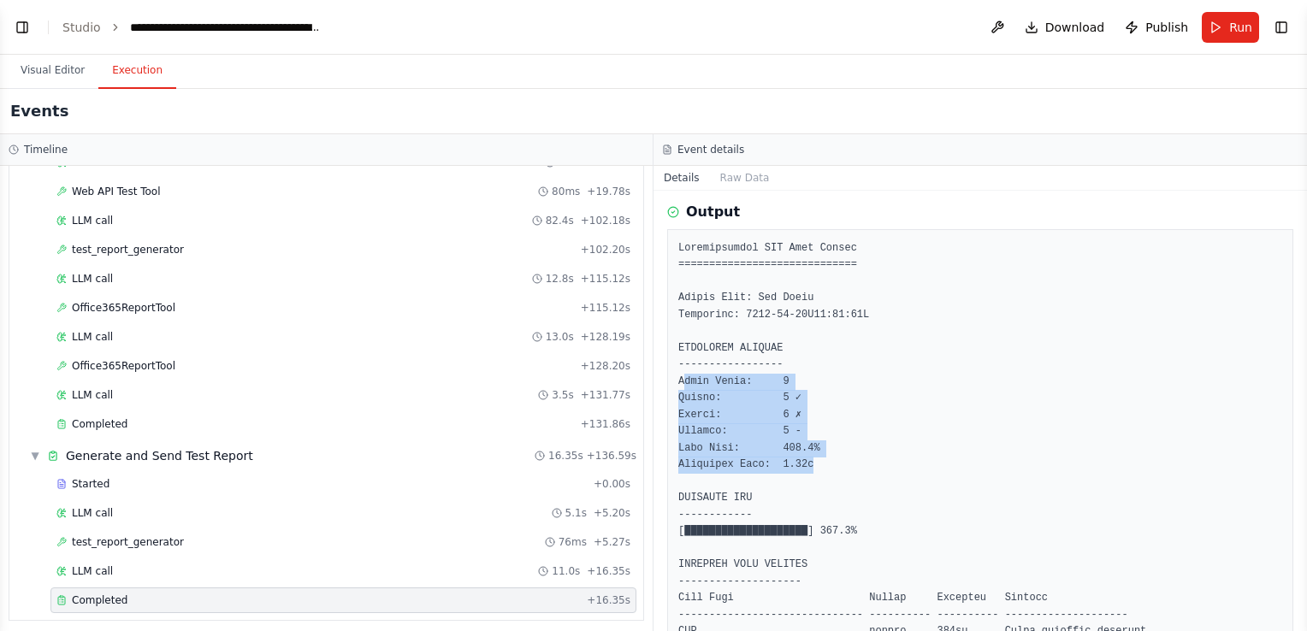
drag, startPoint x: 681, startPoint y: 384, endPoint x: 847, endPoint y: 460, distance: 183.3
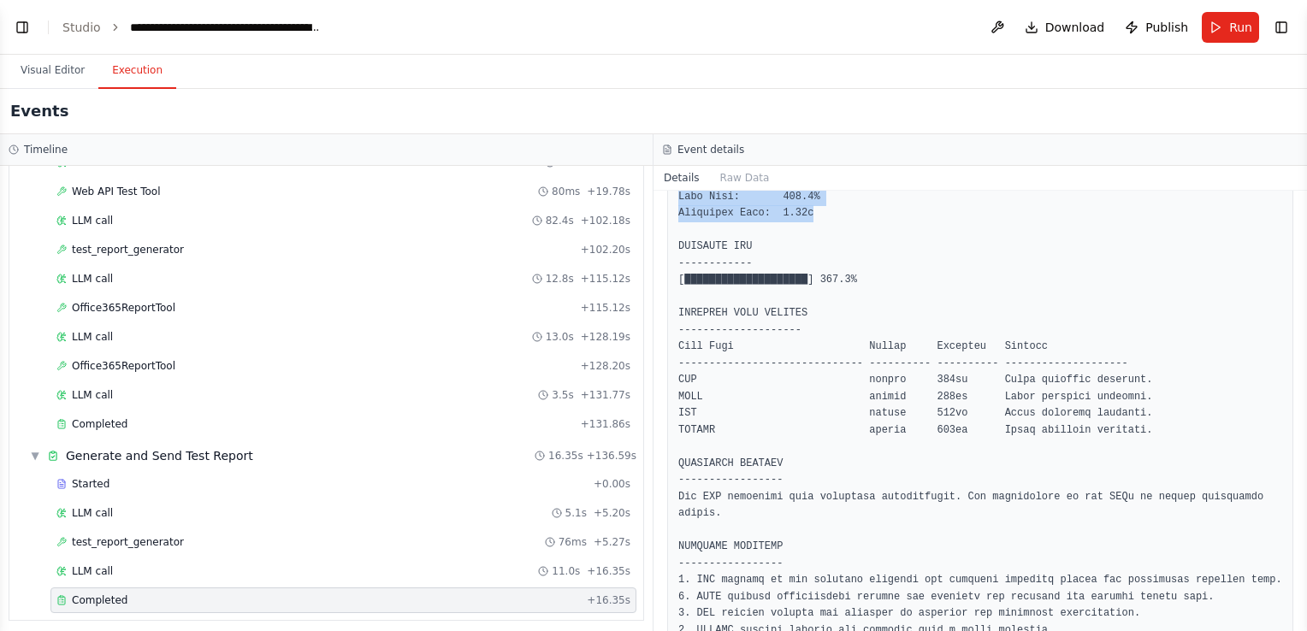
scroll to position [428, 0]
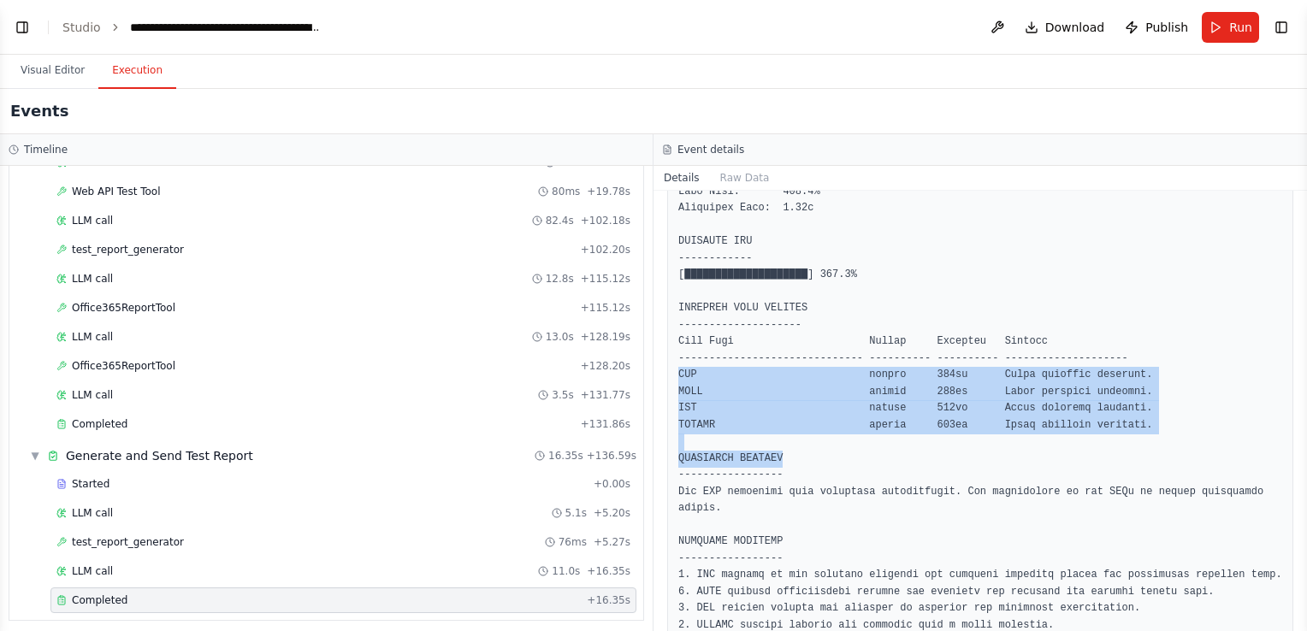
drag, startPoint x: 674, startPoint y: 373, endPoint x: 1002, endPoint y: 460, distance: 339.7
click at [1002, 460] on div at bounding box center [980, 443] width 626 height 940
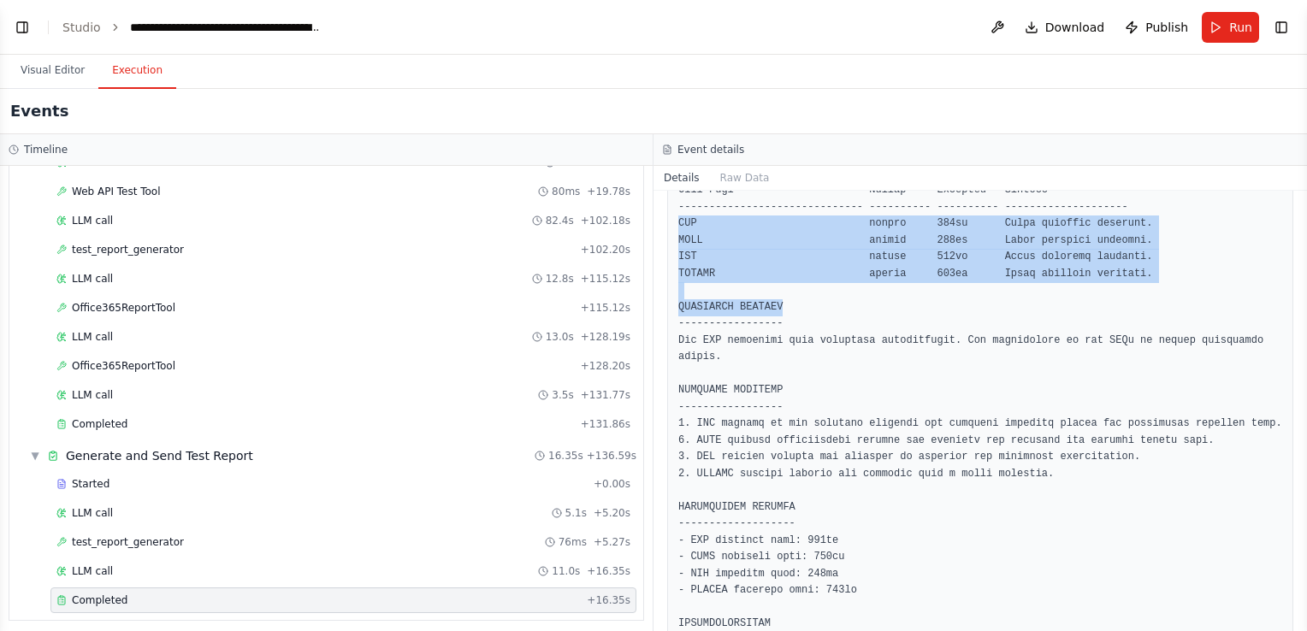
scroll to position [599, 0]
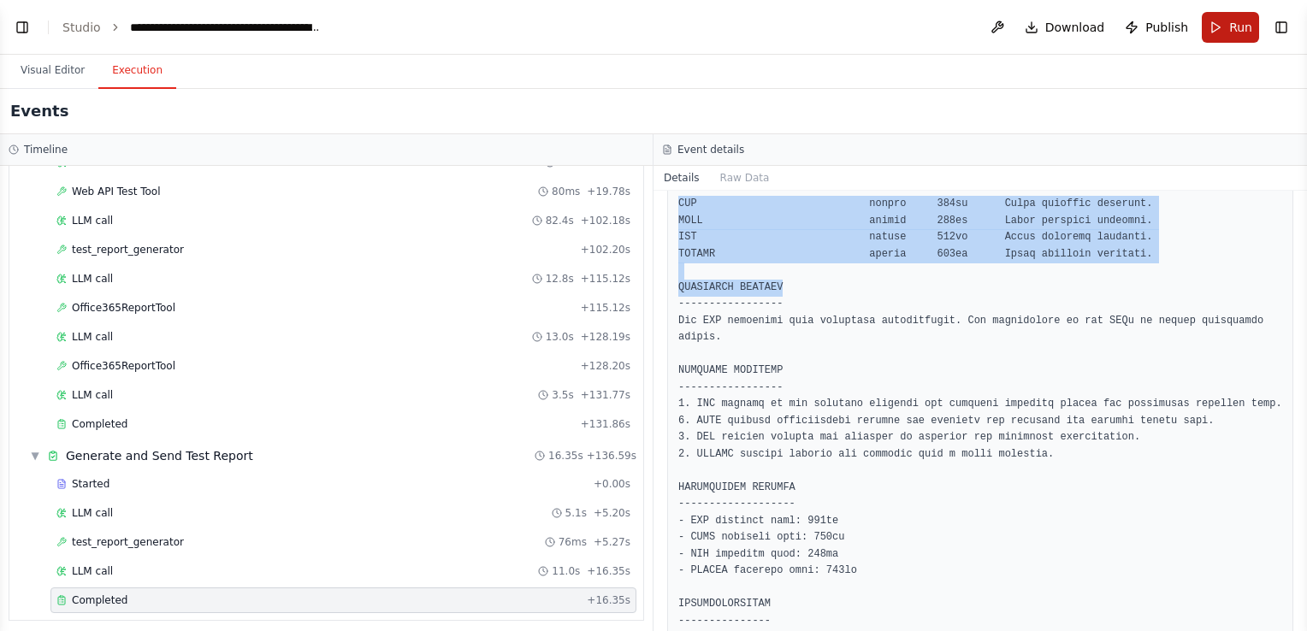
click at [1229, 27] on button "Run" at bounding box center [1229, 27] width 57 height 31
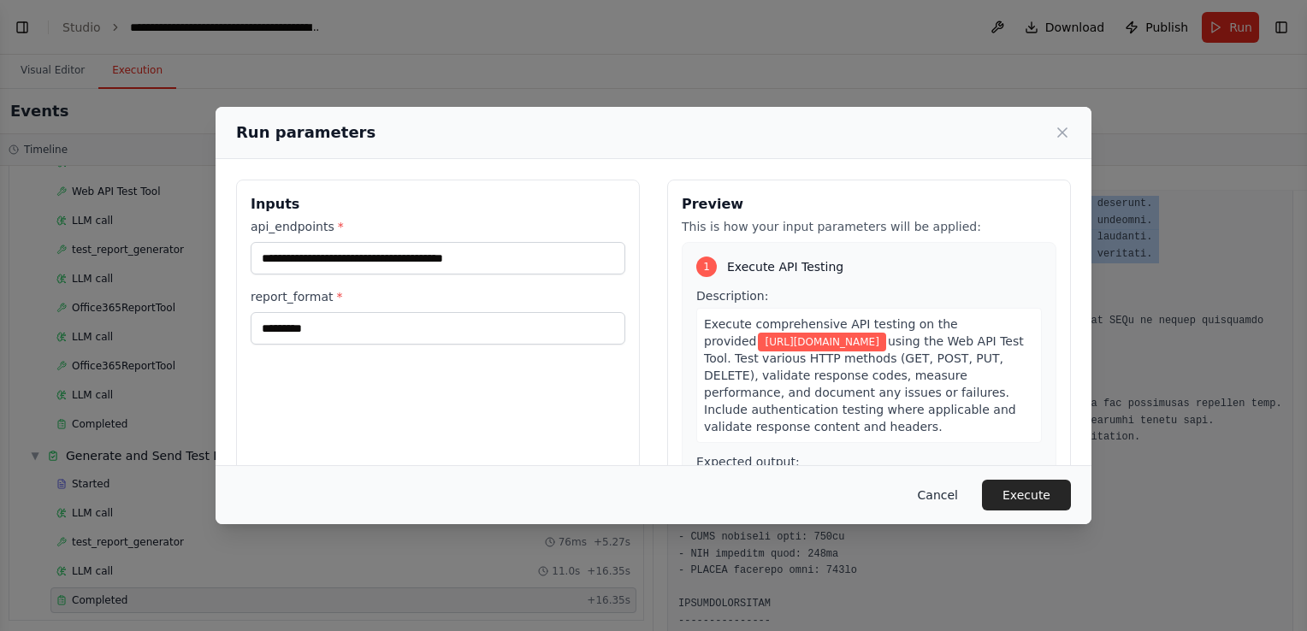
click at [958, 496] on button "Cancel" at bounding box center [938, 495] width 68 height 31
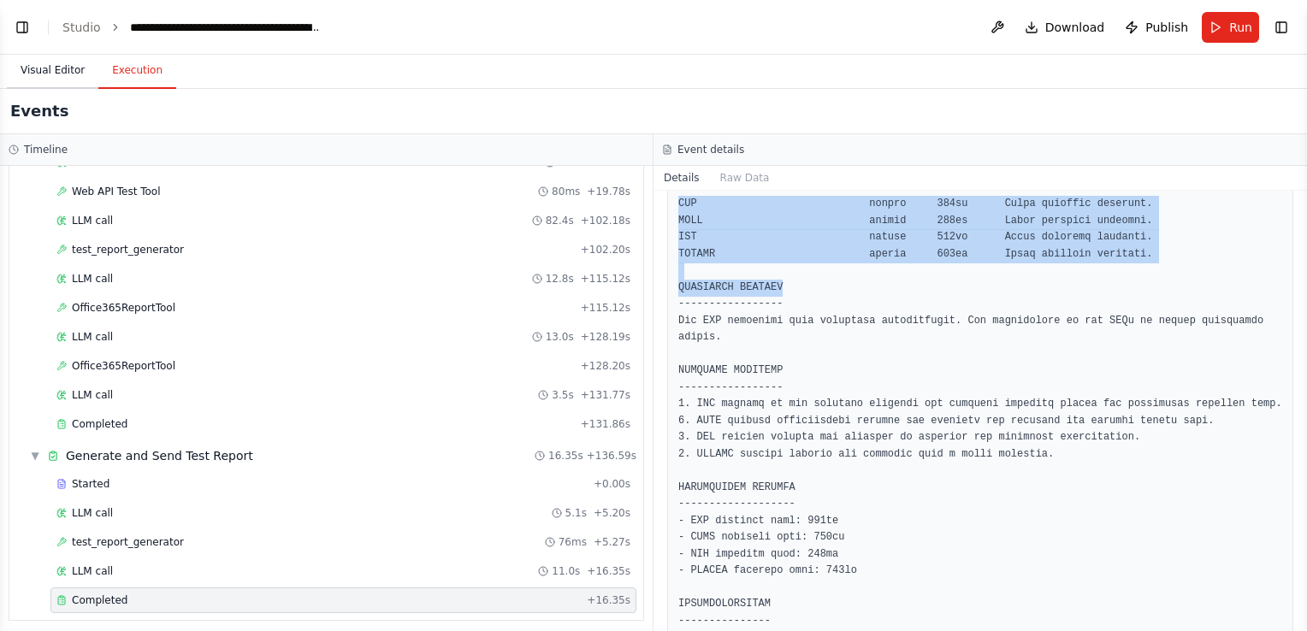
click at [57, 68] on button "Visual Editor" at bounding box center [52, 71] width 91 height 36
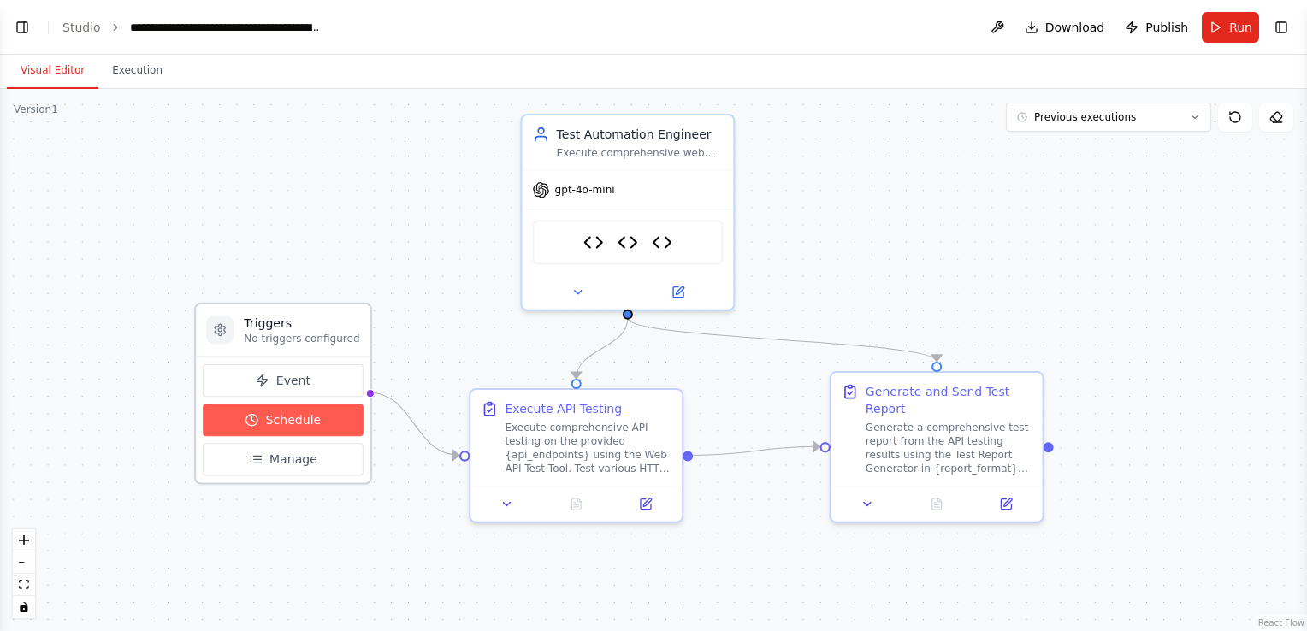
click at [298, 411] on span "Schedule" at bounding box center [294, 419] width 56 height 17
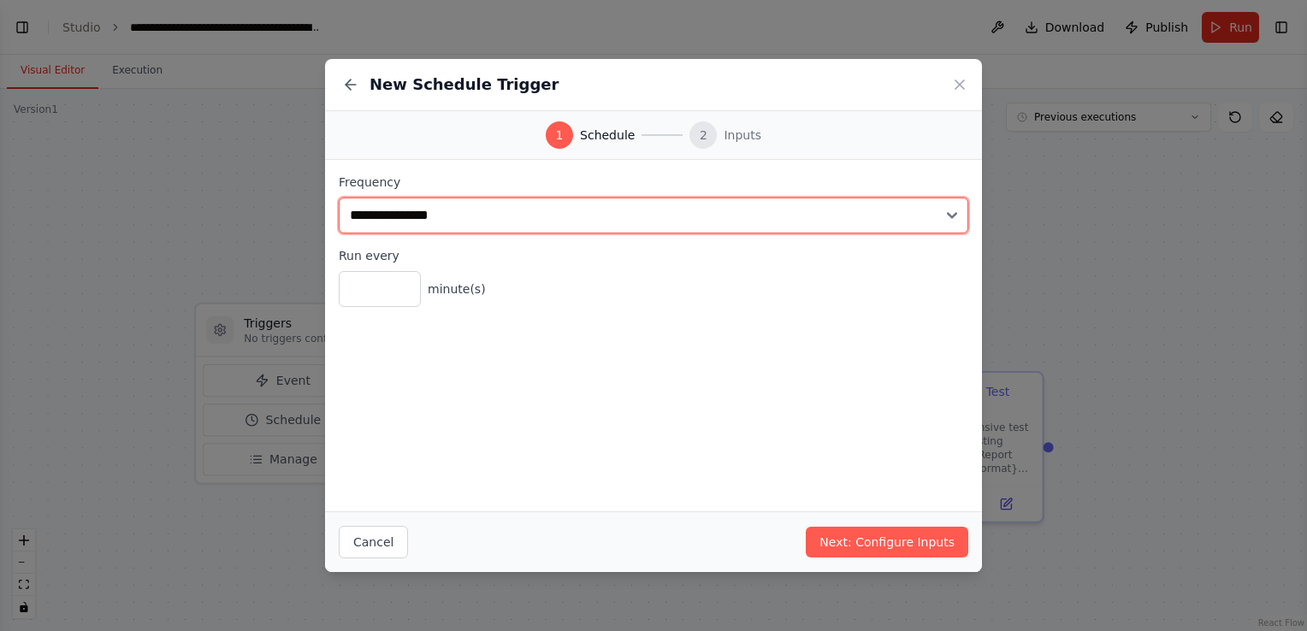
click at [393, 210] on select "**********" at bounding box center [653, 216] width 629 height 36
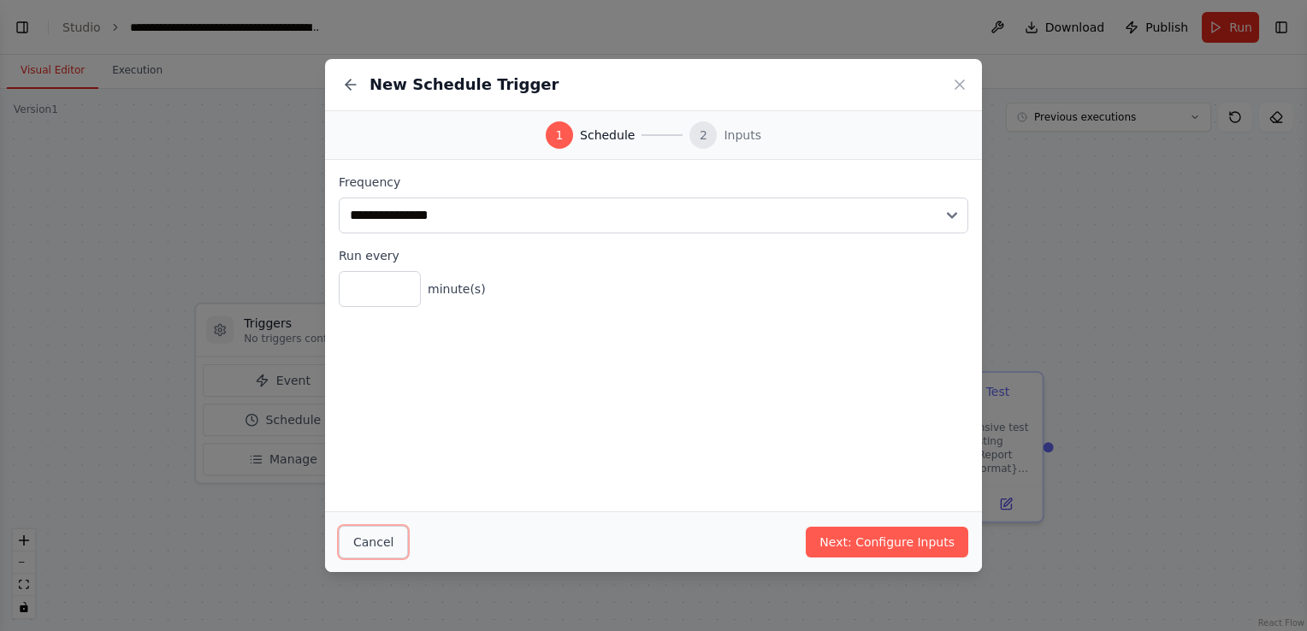
click at [376, 541] on button "Cancel" at bounding box center [373, 542] width 69 height 32
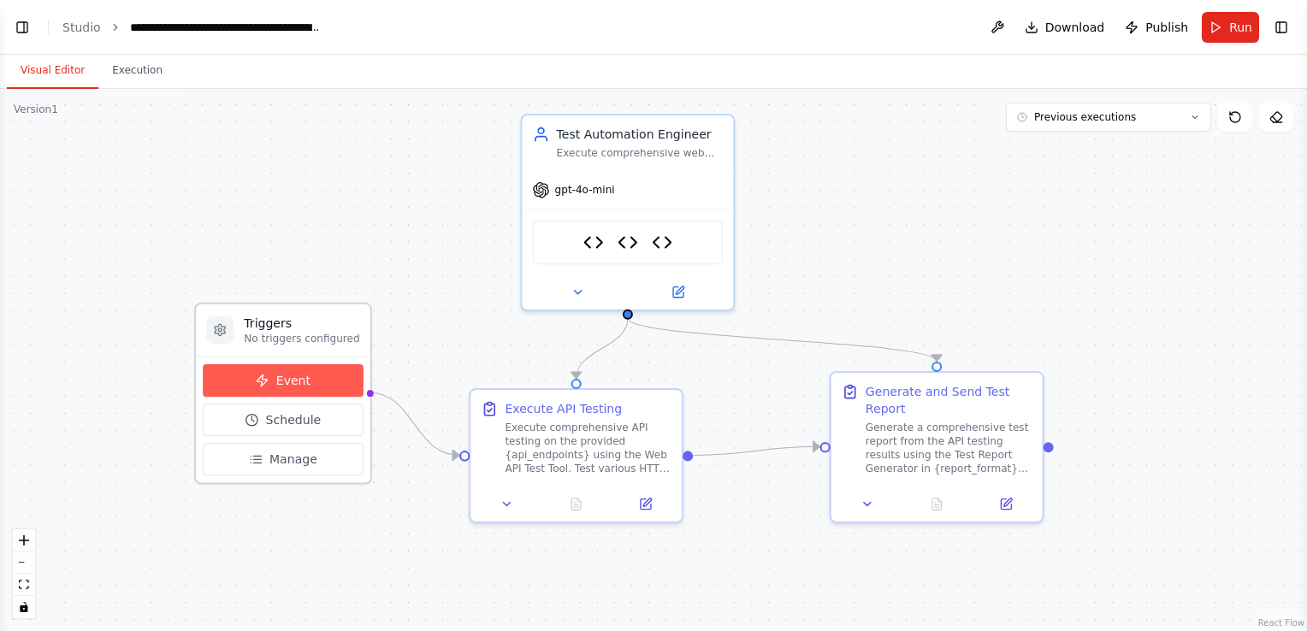
click at [301, 382] on span "Event" at bounding box center [293, 380] width 34 height 17
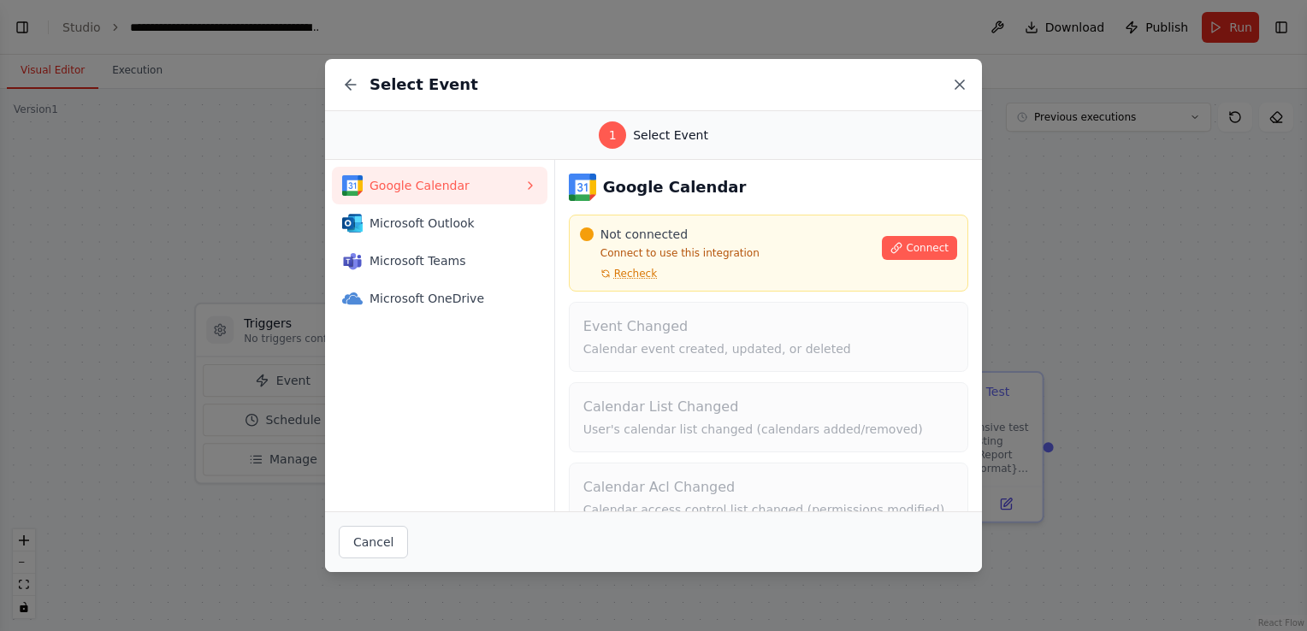
click at [959, 86] on icon at bounding box center [959, 84] width 9 height 9
